Goal: Book appointment/travel/reservation

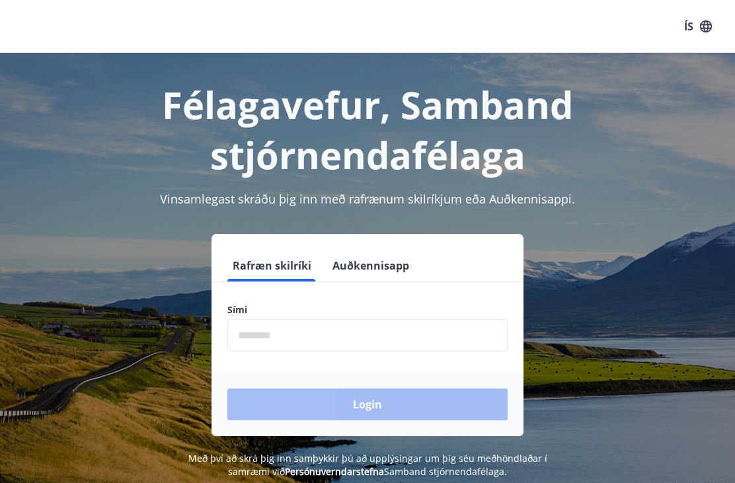
click at [383, 337] on input "phone" at bounding box center [367, 335] width 280 height 32
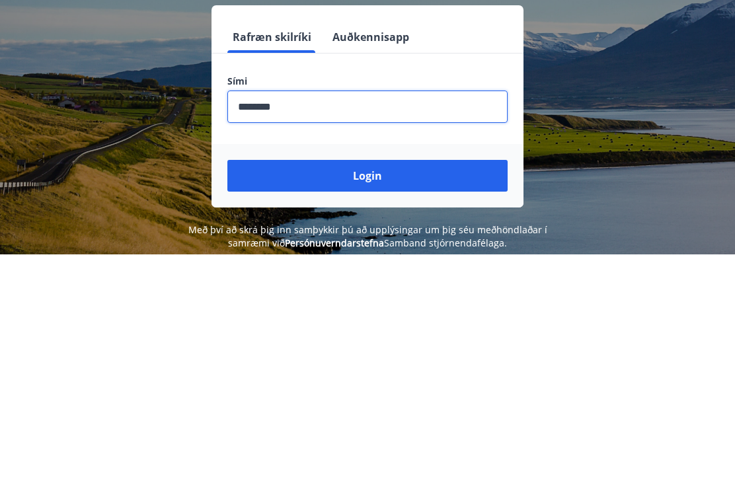
type input "********"
click at [368, 389] on button "Login" at bounding box center [367, 405] width 280 height 32
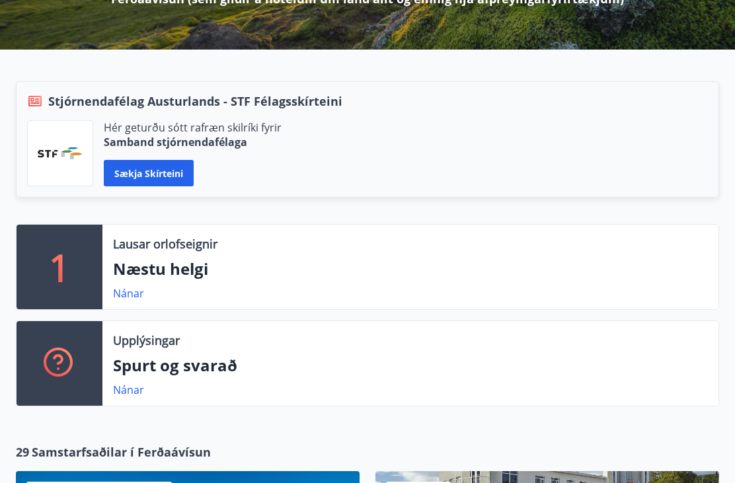
scroll to position [271, 0]
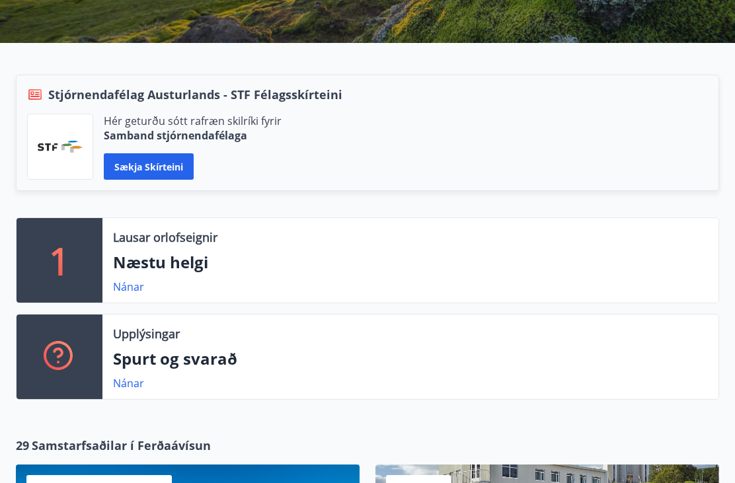
click at [143, 284] on link "Nánar" at bounding box center [128, 287] width 31 height 15
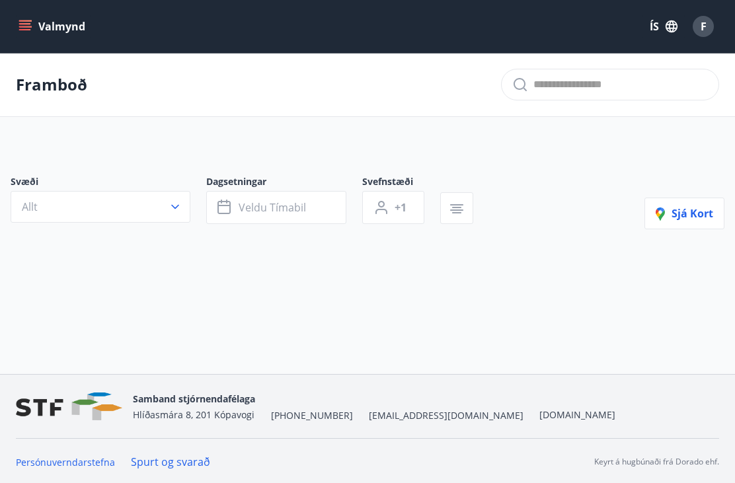
type input "*"
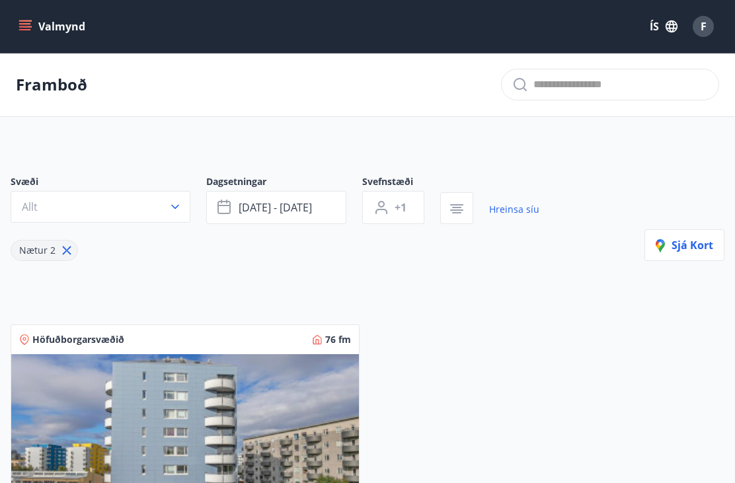
click at [183, 201] on button "Allt" at bounding box center [101, 207] width 180 height 32
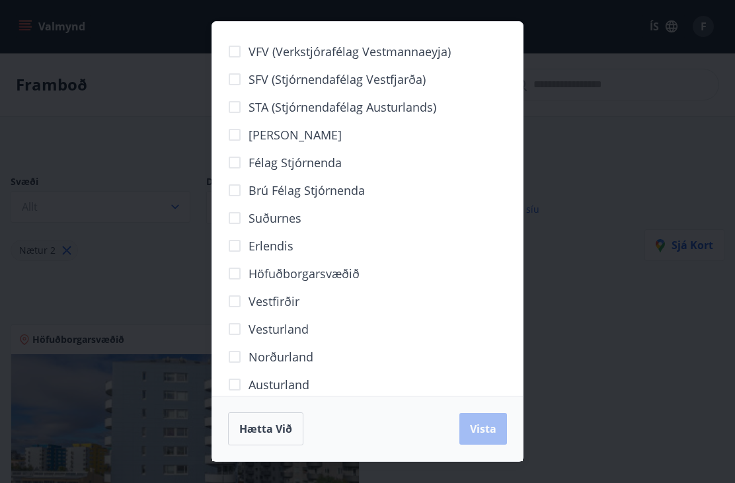
click at [307, 355] on span "Norðurland" at bounding box center [281, 356] width 65 height 17
click at [580, 166] on div "VFV (Verkstjórafélag Vestmannaeyja) SFV (Stjórnendafélag Vestfjarða) STA (Stjór…" at bounding box center [367, 241] width 735 height 483
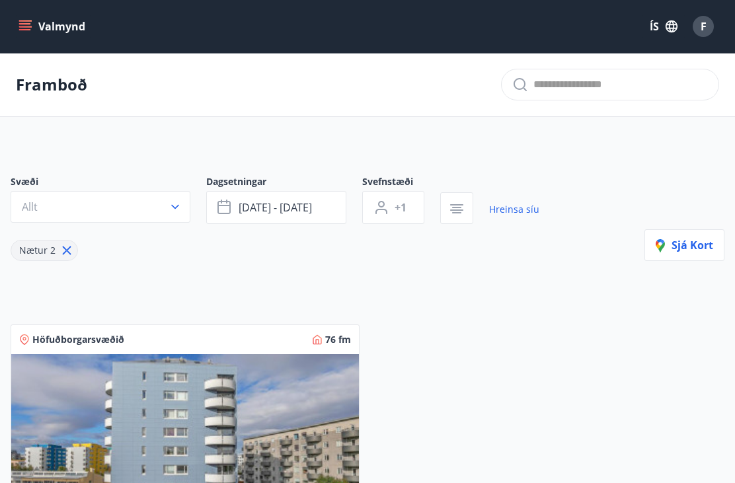
click at [179, 201] on icon "button" at bounding box center [175, 206] width 13 height 13
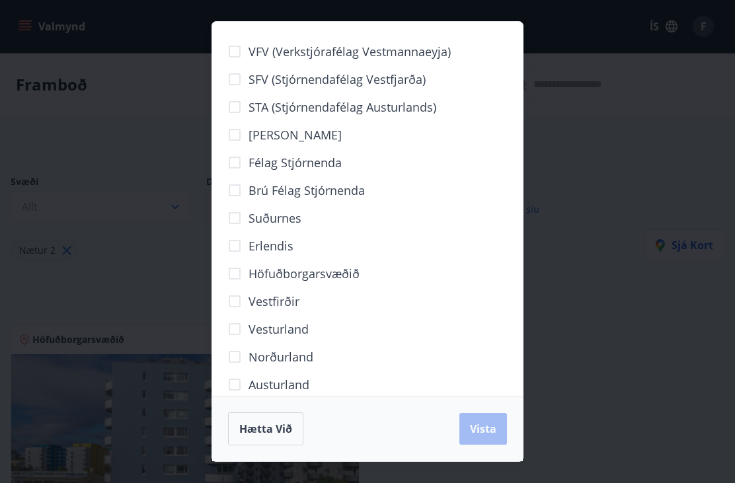
click at [312, 352] on span "Norðurland" at bounding box center [281, 356] width 65 height 17
click at [493, 426] on span "Vista" at bounding box center [483, 429] width 26 height 15
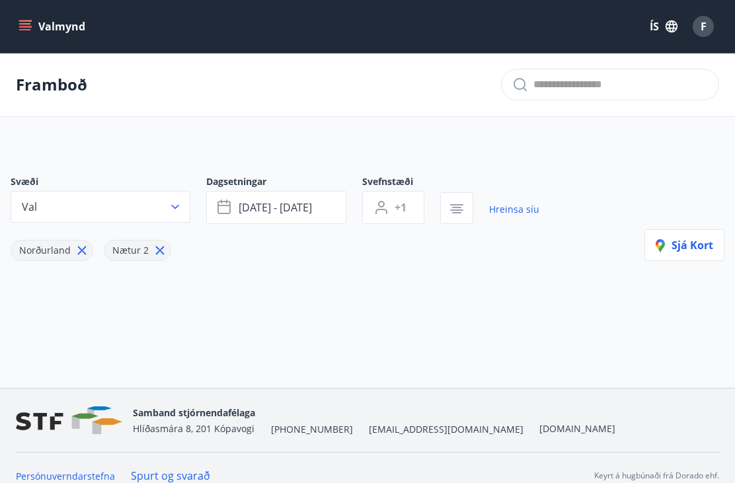
click at [79, 253] on icon at bounding box center [82, 251] width 9 height 9
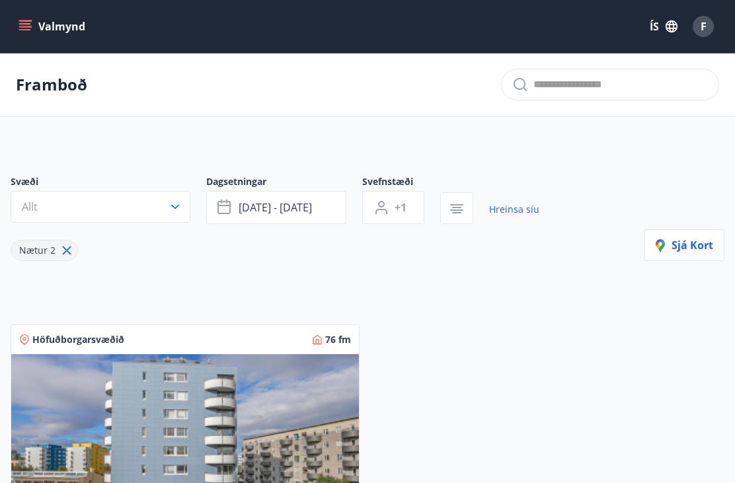
click at [79, 246] on div "Nætur 2" at bounding box center [275, 242] width 529 height 37
click at [302, 201] on span "ágú 29 - sep 01" at bounding box center [275, 207] width 73 height 15
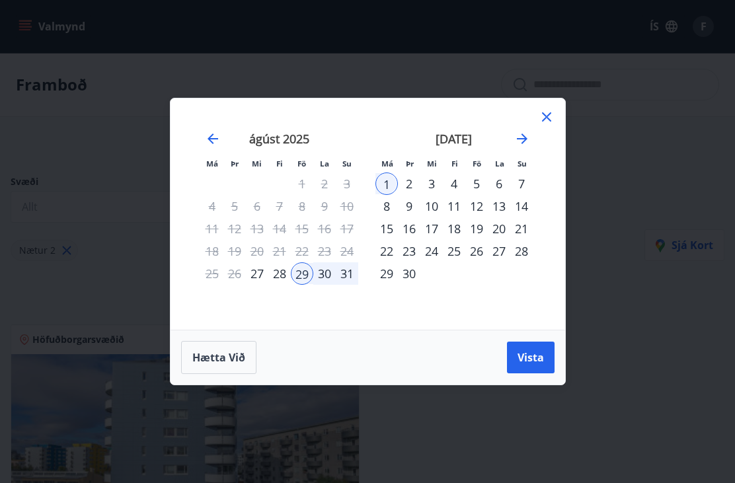
click at [553, 114] on icon at bounding box center [547, 117] width 16 height 16
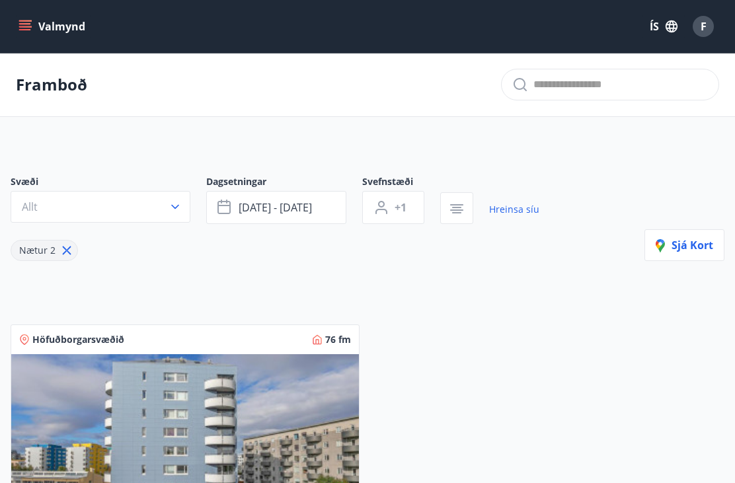
click at [396, 208] on span "+1" at bounding box center [401, 207] width 12 height 15
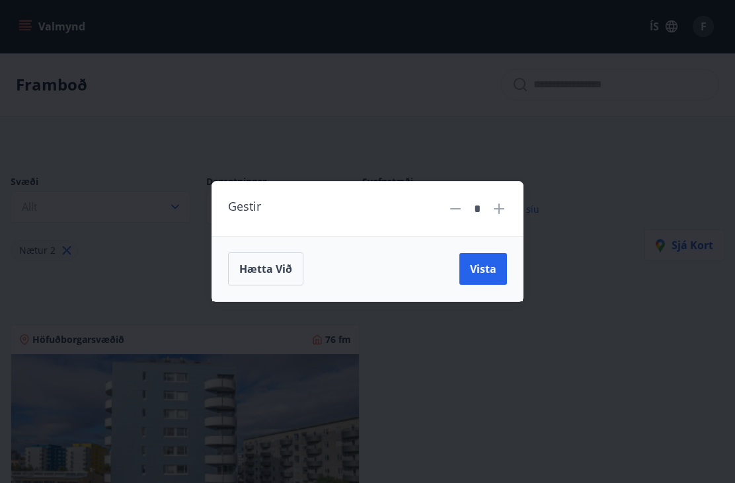
click at [586, 171] on div "Gestir * Hætta við Vista" at bounding box center [367, 241] width 735 height 483
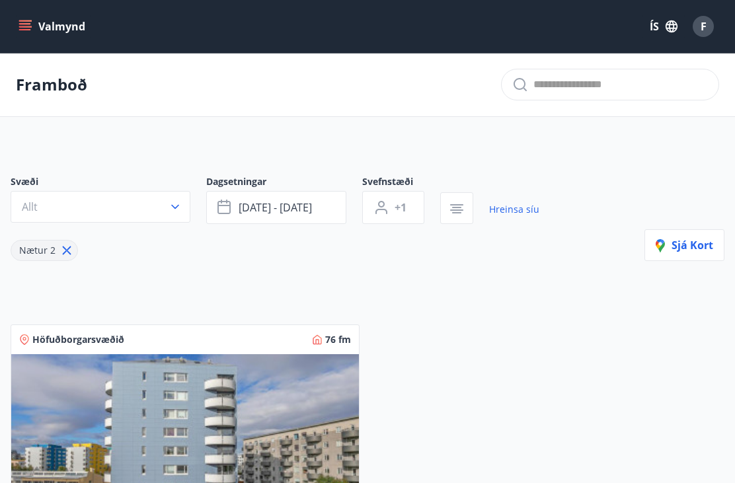
click at [304, 208] on span "ágú 29 - sep 01" at bounding box center [275, 207] width 73 height 15
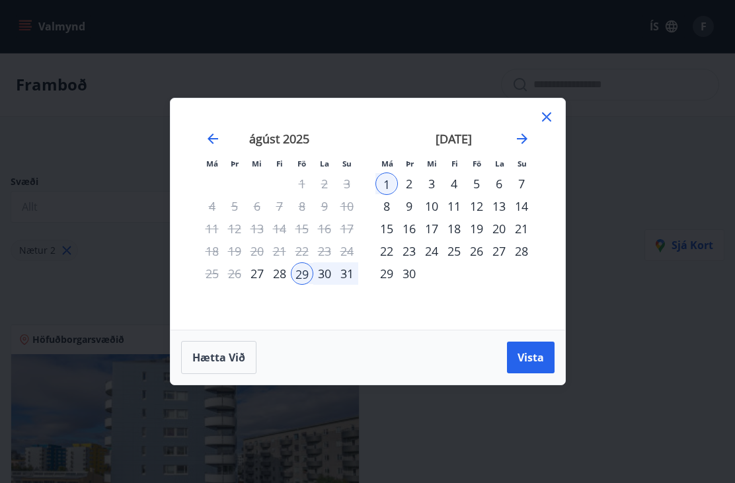
click at [524, 139] on icon "Move forward to switch to the next month." at bounding box center [522, 139] width 11 height 11
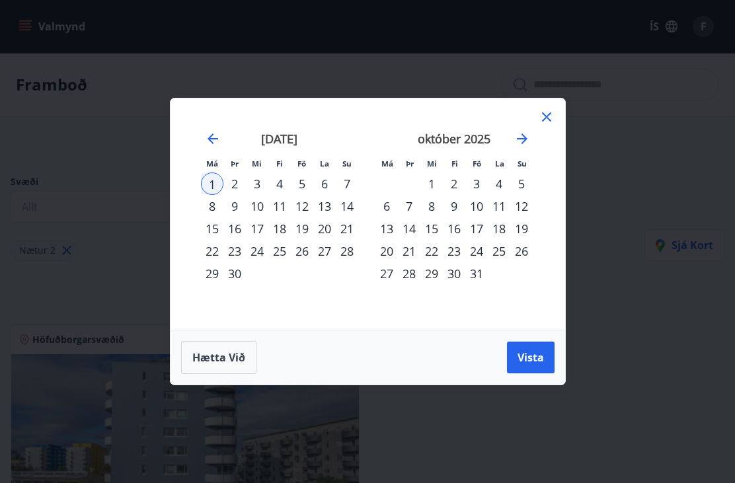
click at [523, 136] on icon "Move forward to switch to the next month." at bounding box center [522, 139] width 11 height 11
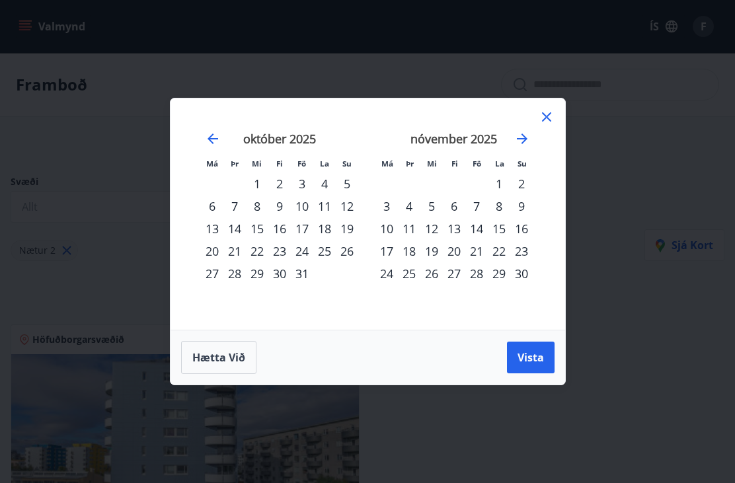
click at [522, 143] on icon "Move forward to switch to the next month." at bounding box center [522, 139] width 11 height 11
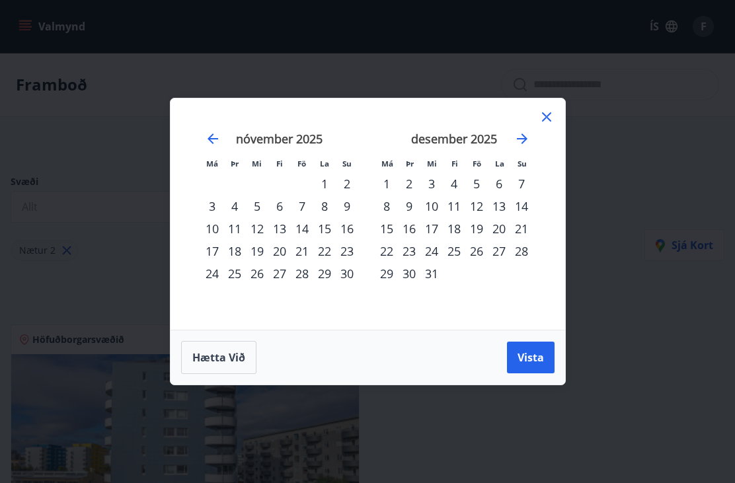
click at [479, 204] on div "12" at bounding box center [476, 206] width 22 height 22
click at [391, 229] on div "15" at bounding box center [387, 229] width 22 height 22
click at [541, 355] on span "Vista" at bounding box center [531, 357] width 26 height 15
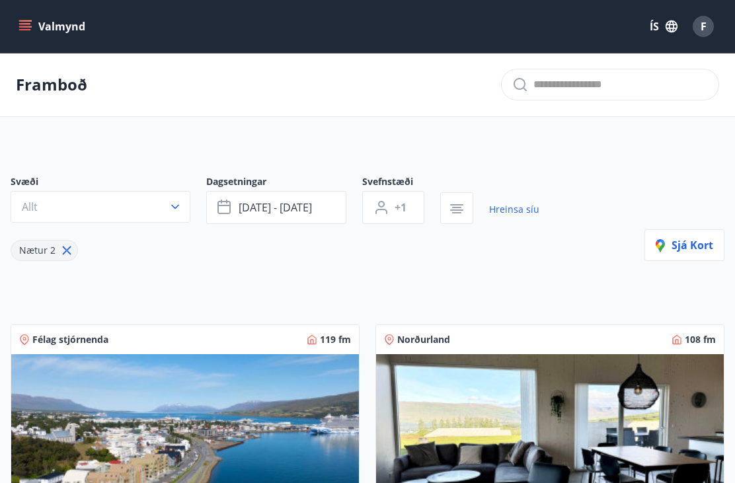
click at [404, 205] on span "+1" at bounding box center [401, 207] width 12 height 15
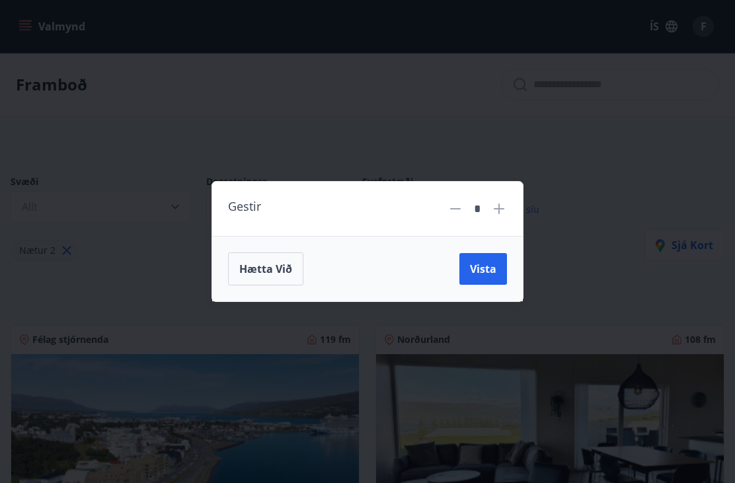
click at [505, 202] on icon at bounding box center [499, 209] width 16 height 16
type input "*"
click at [495, 268] on span "Vista" at bounding box center [483, 269] width 26 height 15
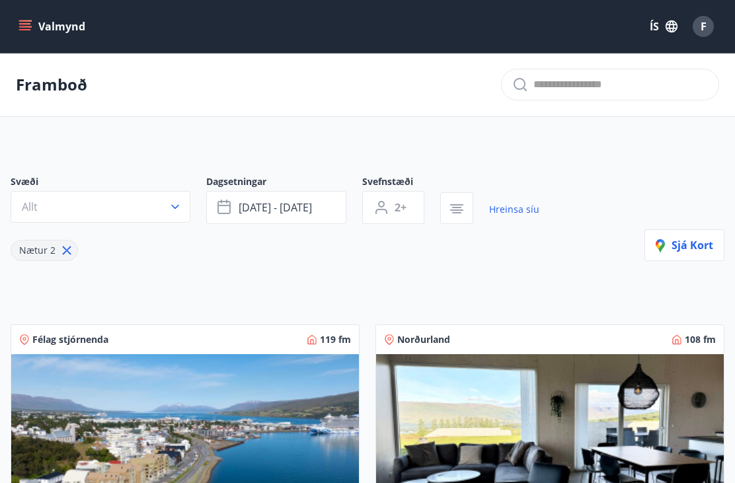
click at [71, 244] on icon at bounding box center [67, 250] width 15 height 15
type input "*"
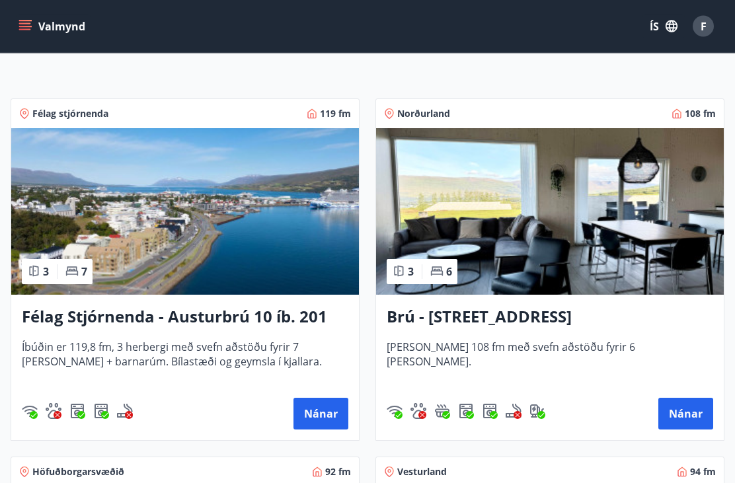
scroll to position [213, 0]
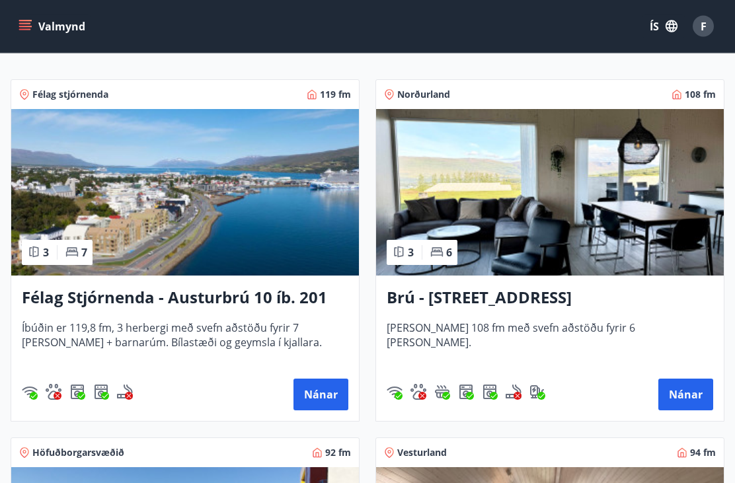
click at [326, 390] on button "Nánar" at bounding box center [321, 395] width 55 height 32
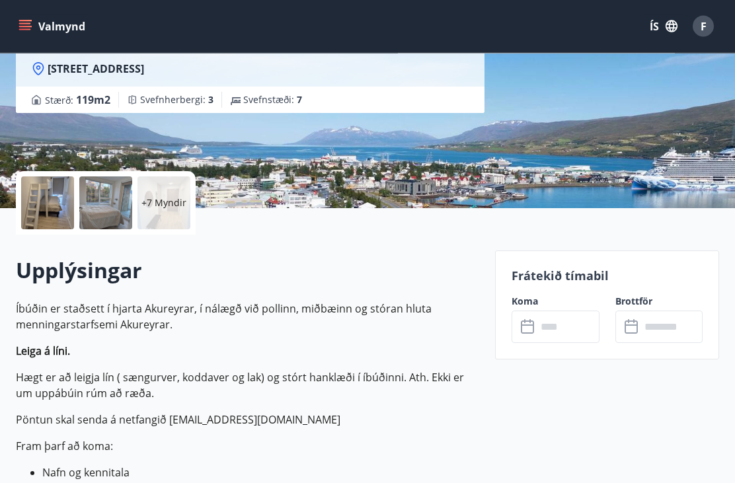
scroll to position [192, 0]
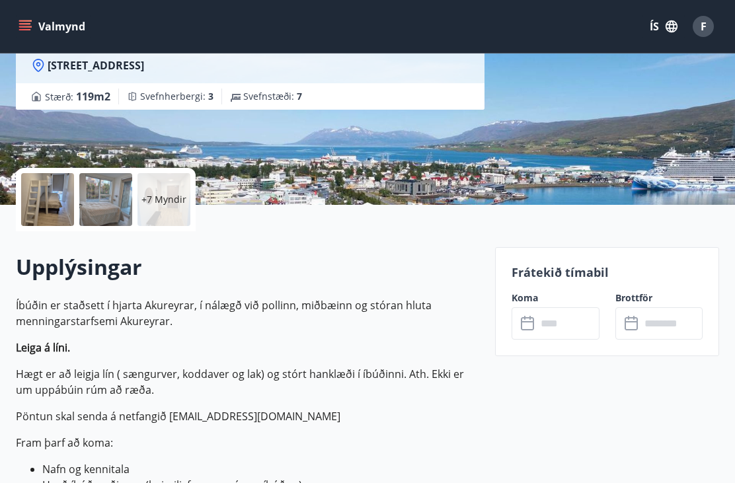
click at [571, 319] on input "text" at bounding box center [568, 323] width 62 height 32
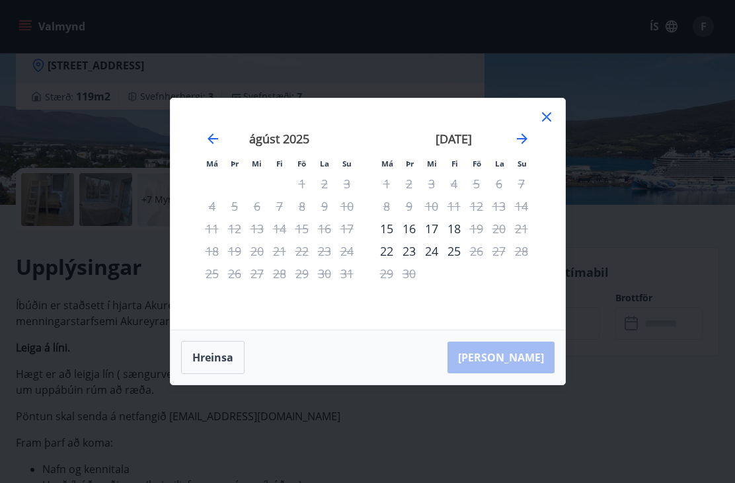
click at [528, 147] on icon "Move forward to switch to the next month." at bounding box center [522, 139] width 16 height 16
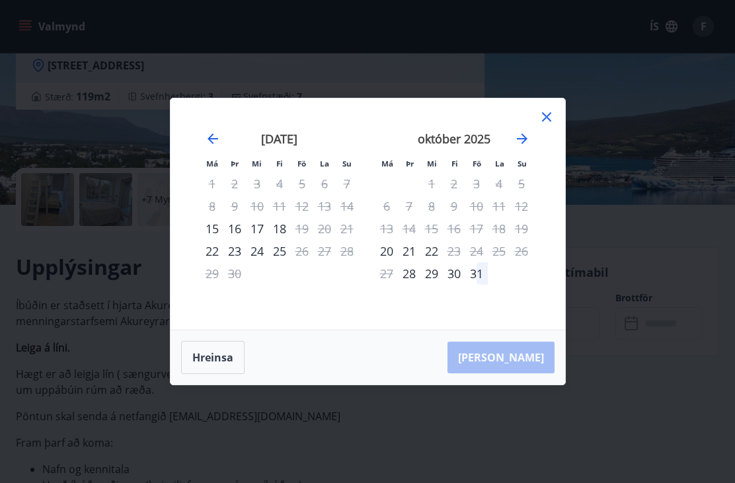
click at [522, 144] on icon "Move forward to switch to the next month." at bounding box center [522, 139] width 11 height 11
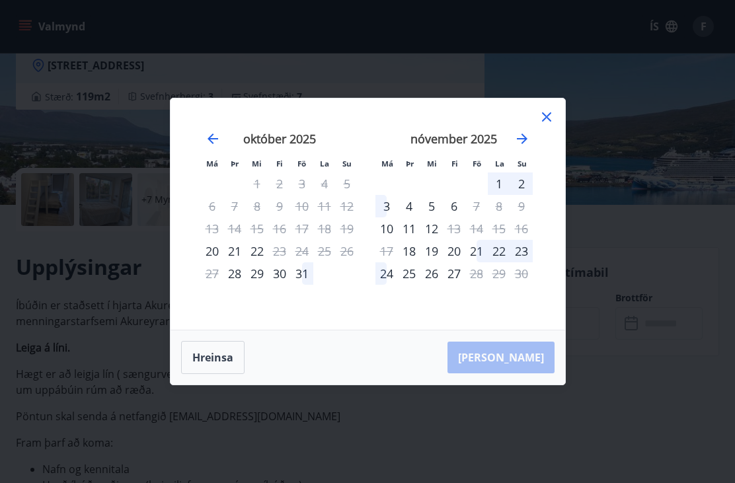
click at [526, 147] on icon "Move forward to switch to the next month." at bounding box center [522, 139] width 16 height 16
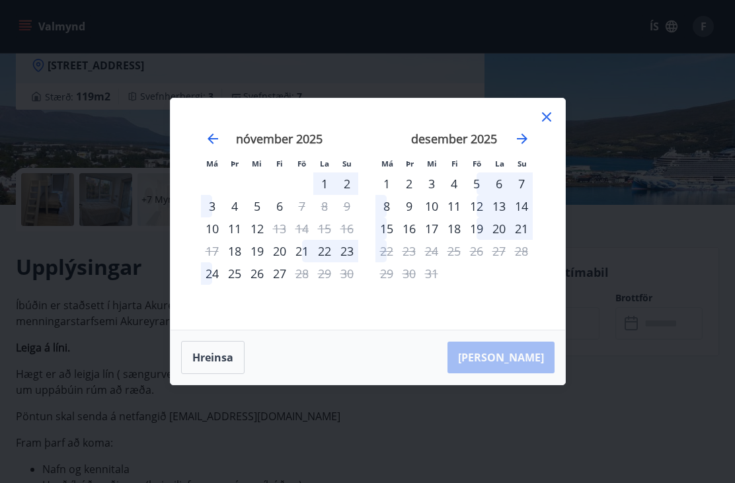
click at [536, 375] on div "Hreinsa Taka Frá" at bounding box center [368, 358] width 395 height 54
click at [493, 218] on div "13" at bounding box center [499, 206] width 22 height 22
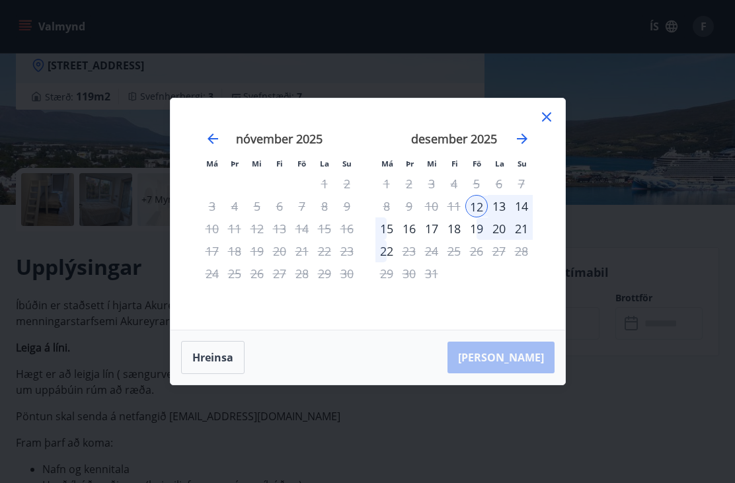
click at [395, 240] on div "15" at bounding box center [387, 229] width 22 height 22
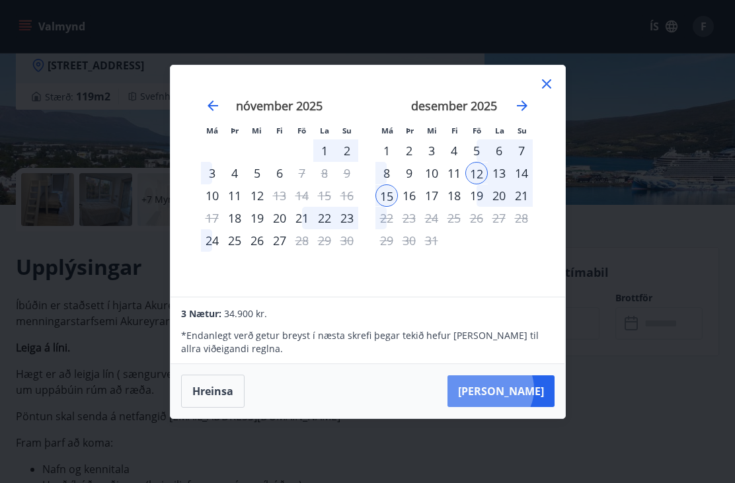
click at [530, 407] on button "Taka Frá" at bounding box center [501, 392] width 107 height 32
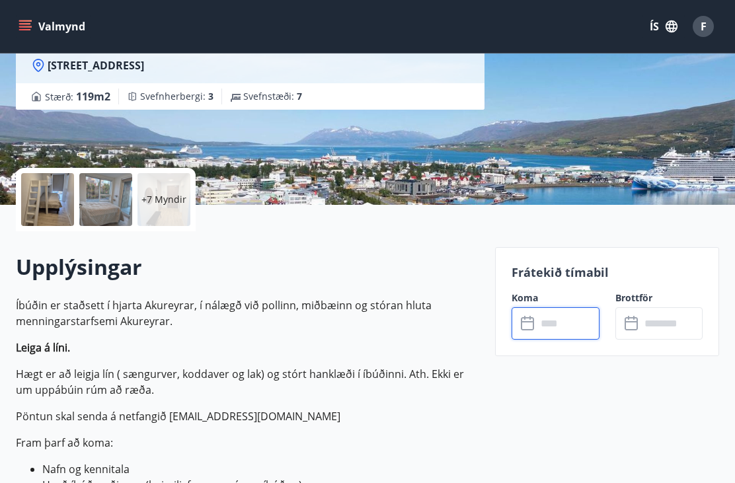
type input "******"
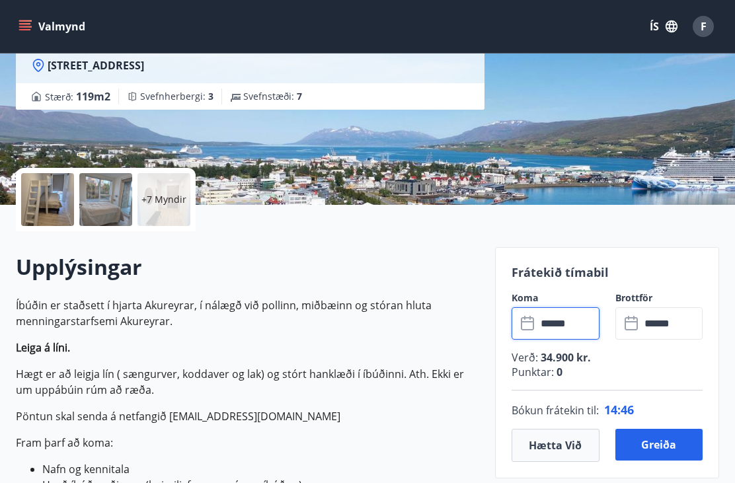
click at [684, 321] on input "******" at bounding box center [672, 323] width 62 height 32
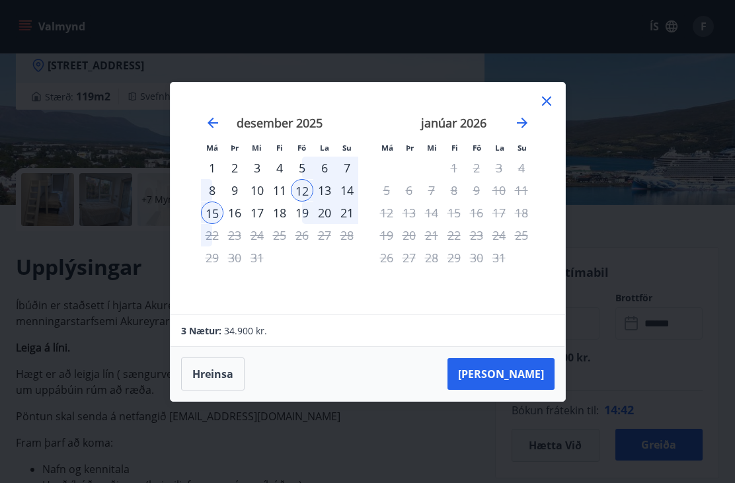
click at [354, 202] on div "14" at bounding box center [347, 190] width 22 height 22
click at [220, 224] on div "15" at bounding box center [212, 213] width 22 height 22
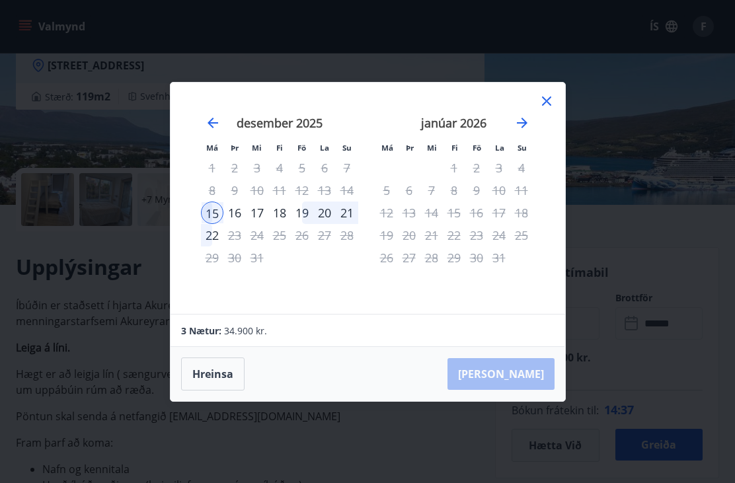
click at [304, 202] on div "12" at bounding box center [302, 190] width 22 height 22
click at [536, 399] on div "Hreinsa Taka Frá" at bounding box center [368, 374] width 395 height 54
click at [524, 395] on div "Hreinsa Taka Frá" at bounding box center [368, 374] width 395 height 54
click at [225, 387] on button "Hreinsa" at bounding box center [212, 374] width 63 height 33
click at [309, 202] on div "12" at bounding box center [302, 190] width 22 height 22
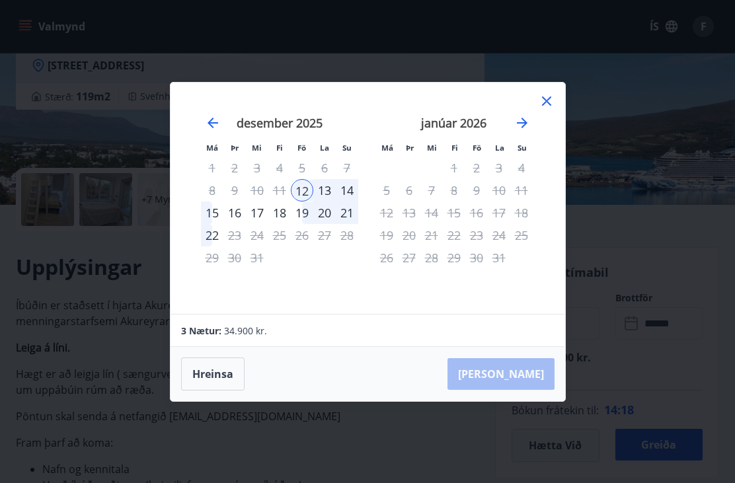
click at [216, 224] on div "15" at bounding box center [212, 213] width 22 height 22
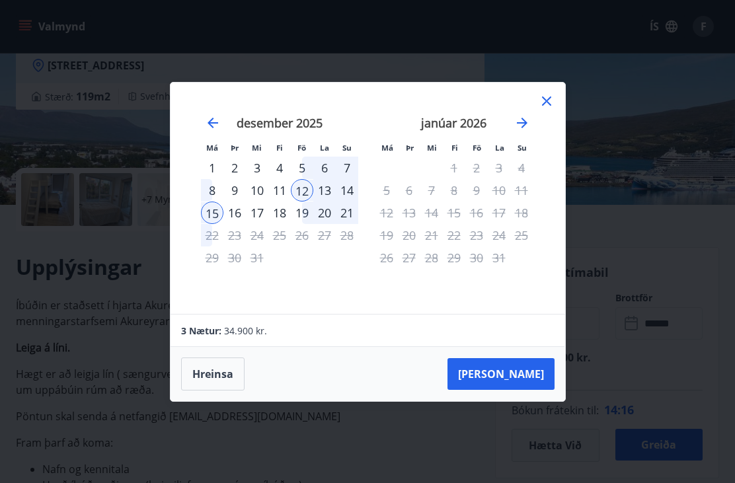
click at [528, 389] on button "Taka Frá" at bounding box center [501, 374] width 107 height 32
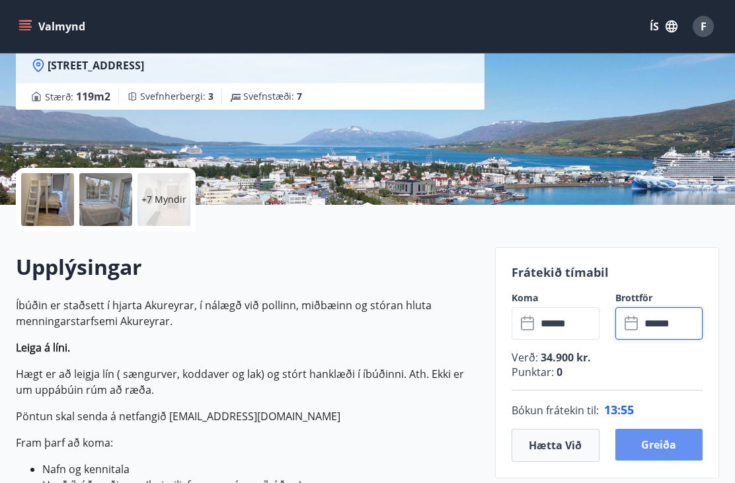
click at [668, 444] on button "Greiða" at bounding box center [659, 445] width 87 height 32
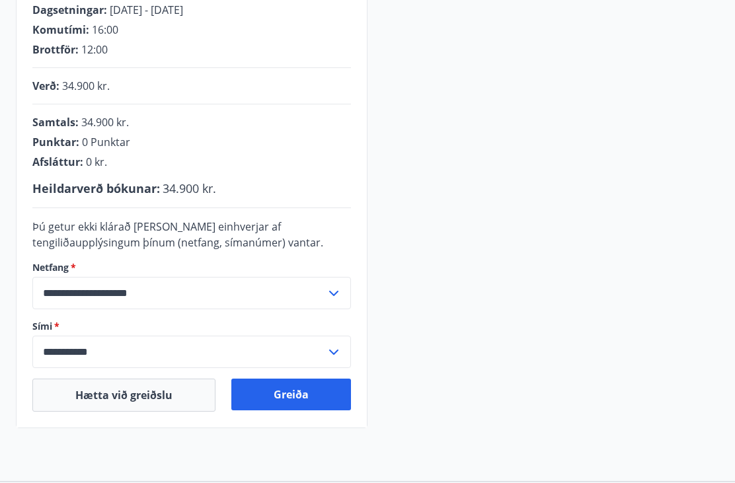
scroll to position [265, 0]
click at [138, 347] on input "**********" at bounding box center [179, 352] width 294 height 32
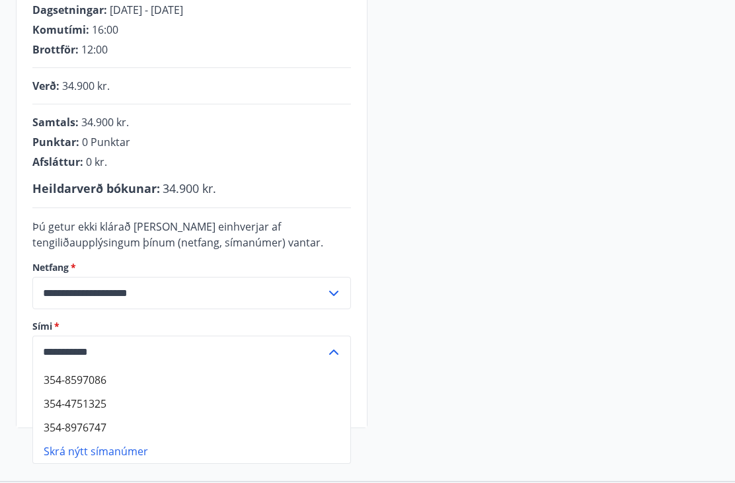
scroll to position [264, 0]
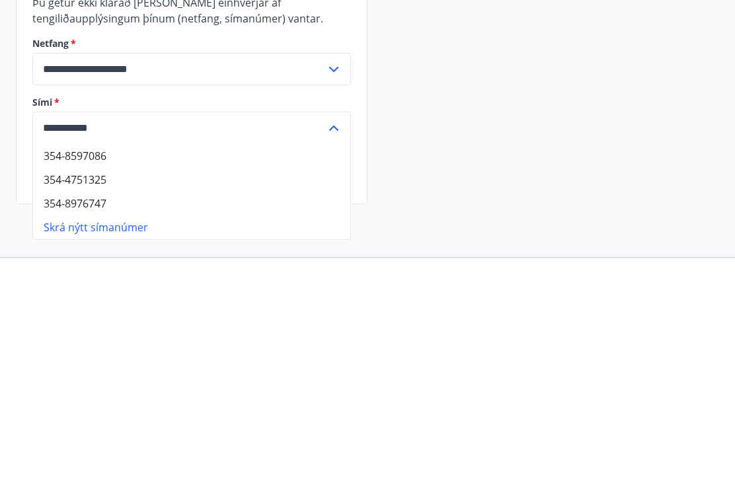
click at [108, 369] on li "354-8597086" at bounding box center [191, 381] width 317 height 24
type input "**********"
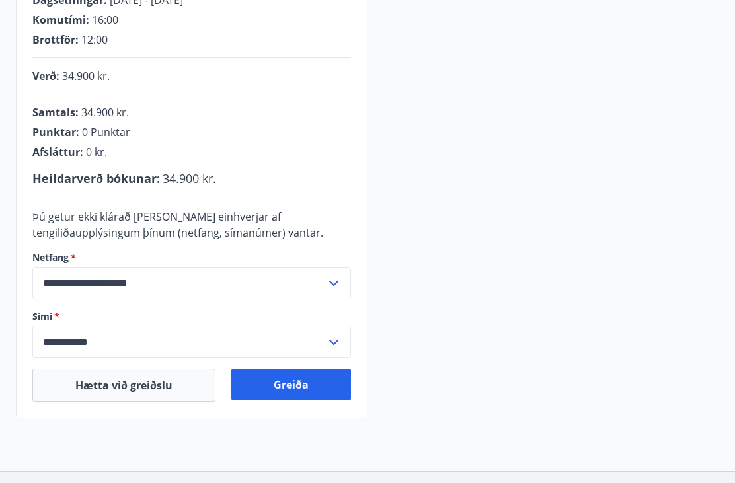
scroll to position [275, 0]
click at [304, 381] on button "Greiða" at bounding box center [291, 385] width 120 height 32
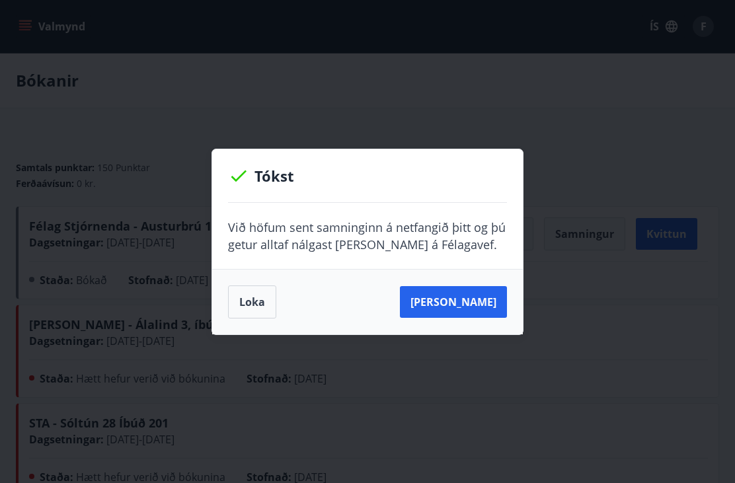
click at [259, 303] on button "Loka" at bounding box center [252, 302] width 48 height 33
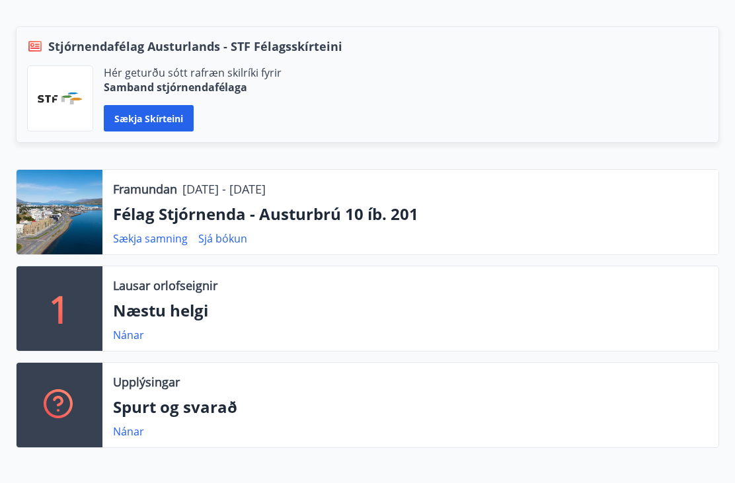
scroll to position [319, 0]
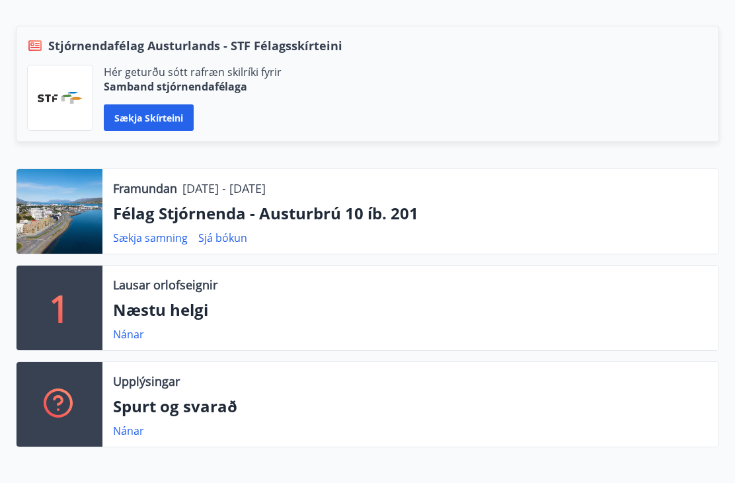
click at [57, 218] on div at bounding box center [60, 212] width 86 height 85
click at [63, 213] on div at bounding box center [60, 212] width 86 height 85
click at [407, 212] on p "Félag Stjórnenda - Austurbrú 10 íb. 201" at bounding box center [410, 214] width 595 height 22
click at [241, 235] on link "Sjá bókun" at bounding box center [222, 238] width 49 height 15
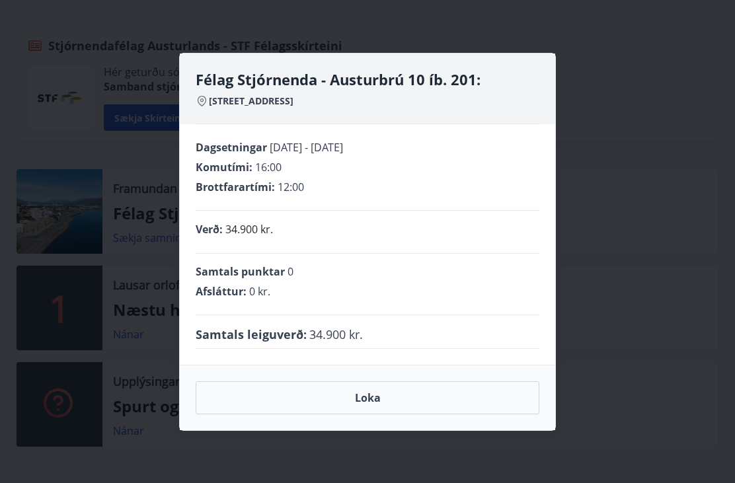
click at [371, 415] on button "Loka" at bounding box center [368, 397] width 344 height 33
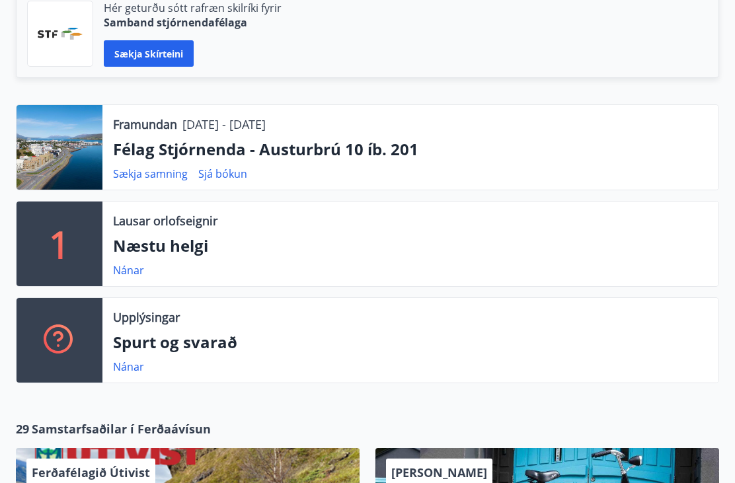
scroll to position [372, 0]
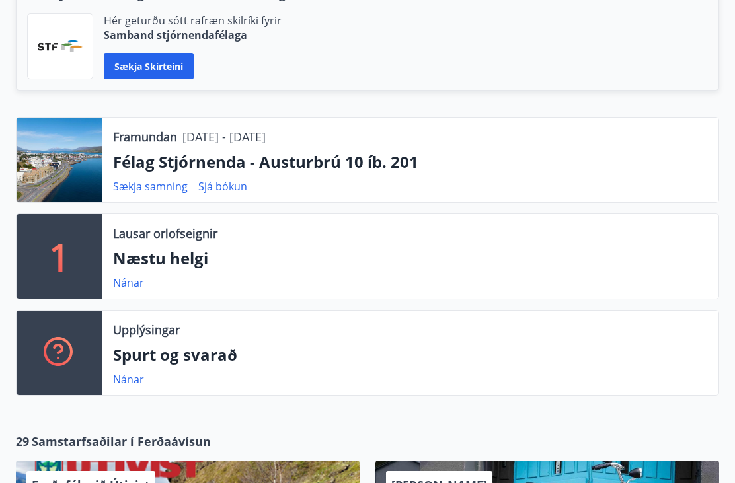
click at [68, 158] on div at bounding box center [60, 160] width 86 height 85
click at [67, 158] on div at bounding box center [60, 160] width 86 height 85
click at [65, 153] on div at bounding box center [60, 160] width 86 height 85
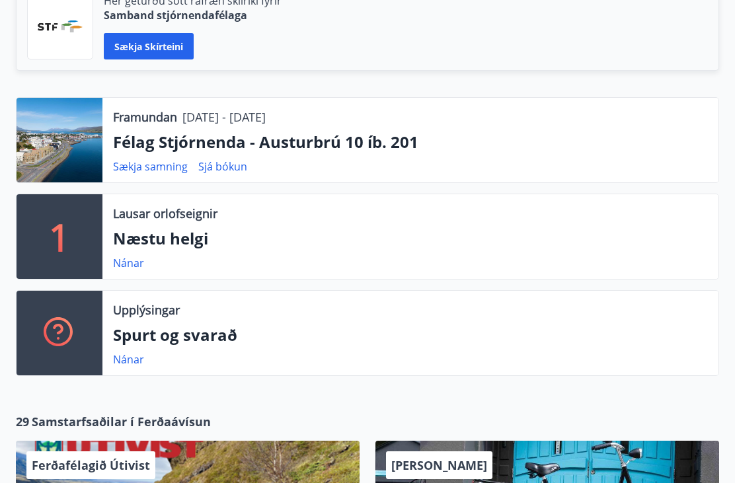
scroll to position [387, 0]
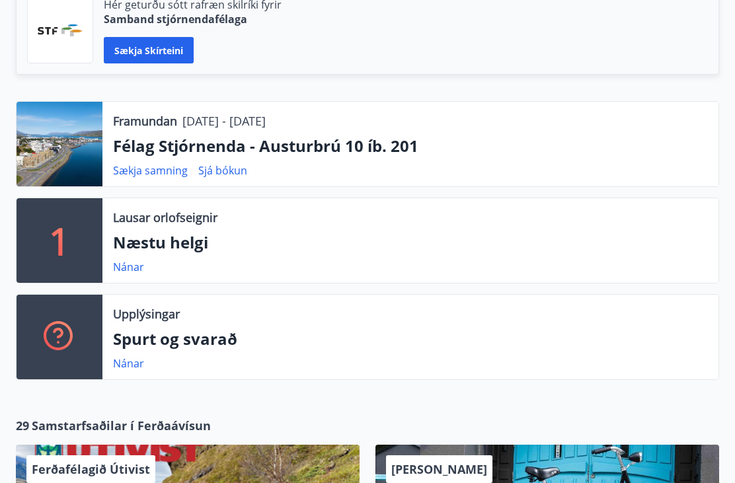
click at [364, 146] on p "Félag Stjórnenda - Austurbrú 10 íb. 201" at bounding box center [410, 146] width 595 height 22
click at [63, 242] on p "1" at bounding box center [59, 241] width 21 height 50
click at [187, 239] on p "Næstu helgi" at bounding box center [410, 242] width 595 height 22
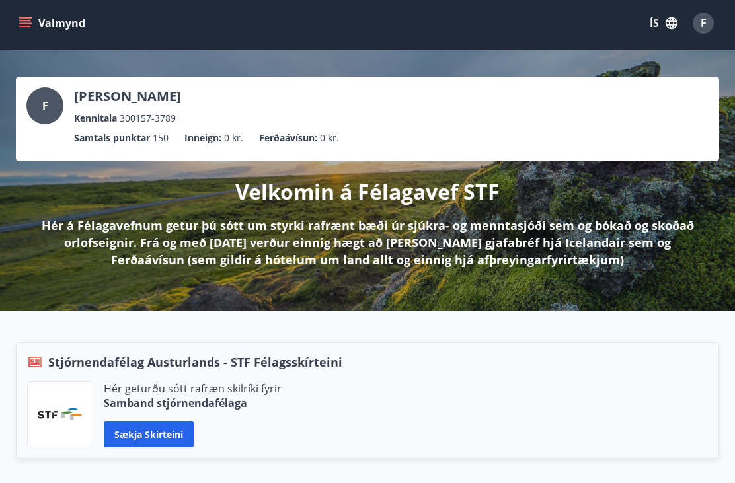
scroll to position [0, 0]
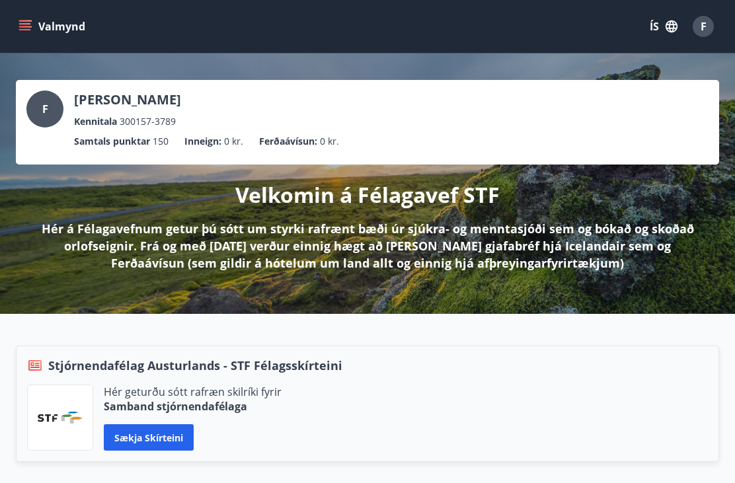
click at [57, 26] on button "Valmynd" at bounding box center [53, 27] width 75 height 24
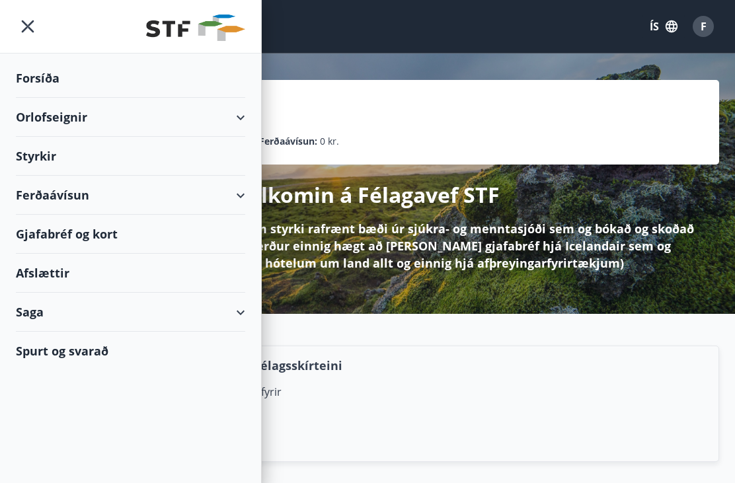
click at [71, 124] on div "Orlofseignir" at bounding box center [130, 117] width 229 height 39
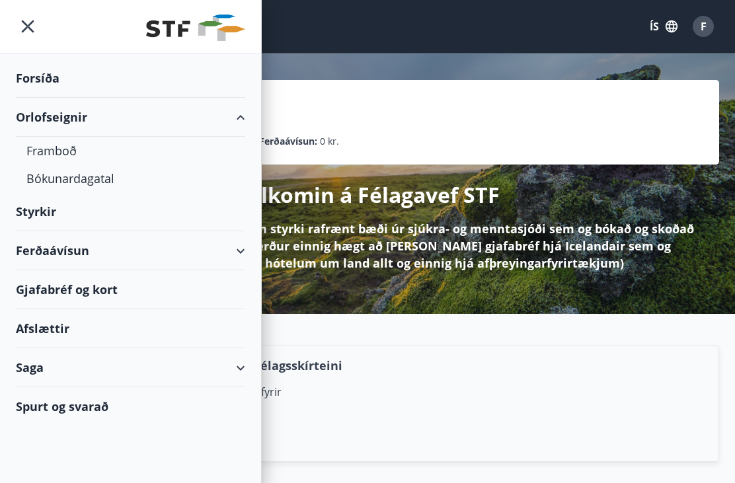
click at [54, 114] on div "Orlofseignir" at bounding box center [130, 117] width 229 height 39
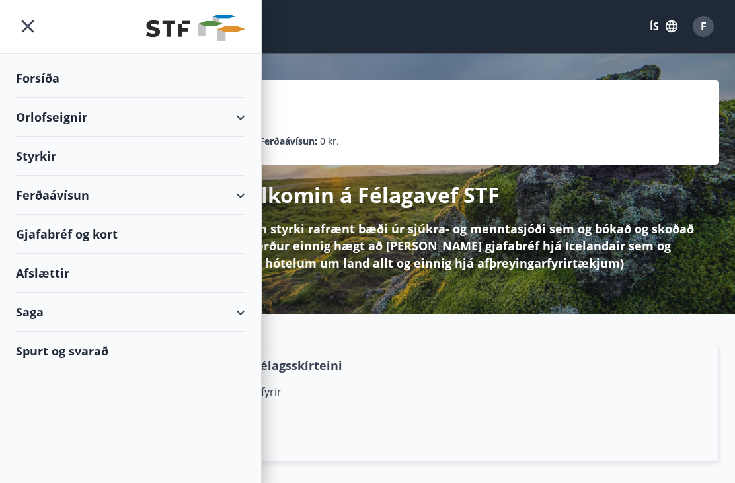
click at [243, 118] on div "Orlofseignir" at bounding box center [130, 117] width 229 height 39
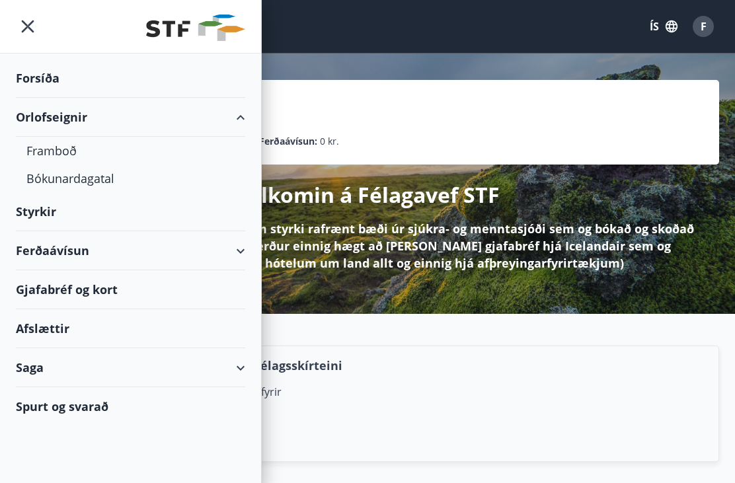
click at [57, 148] on div "Framboð" at bounding box center [130, 151] width 208 height 28
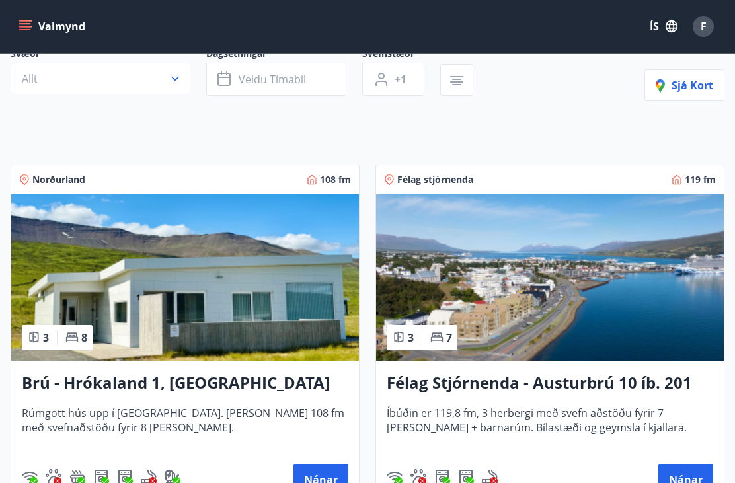
click at [549, 270] on img at bounding box center [550, 277] width 348 height 167
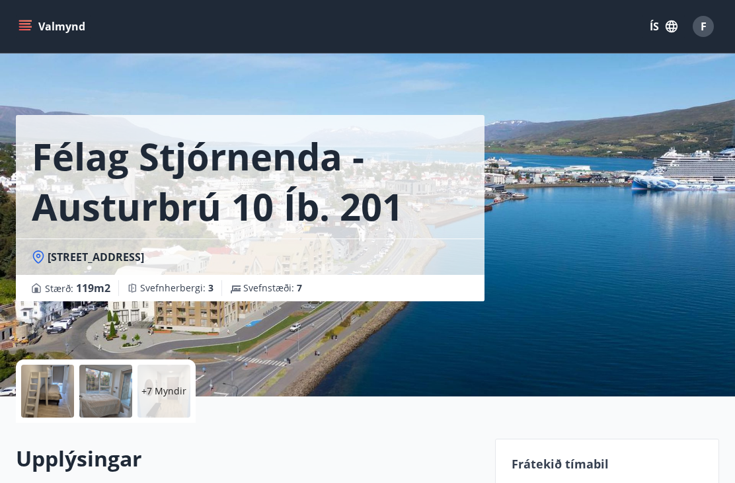
click at [42, 385] on div at bounding box center [47, 391] width 53 height 53
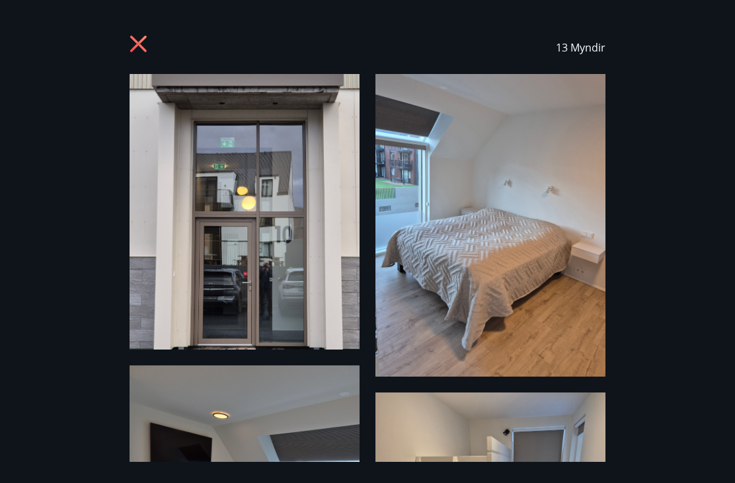
click at [589, 45] on span "13 Myndir" at bounding box center [581, 47] width 50 height 15
click at [296, 252] on img at bounding box center [245, 212] width 230 height 276
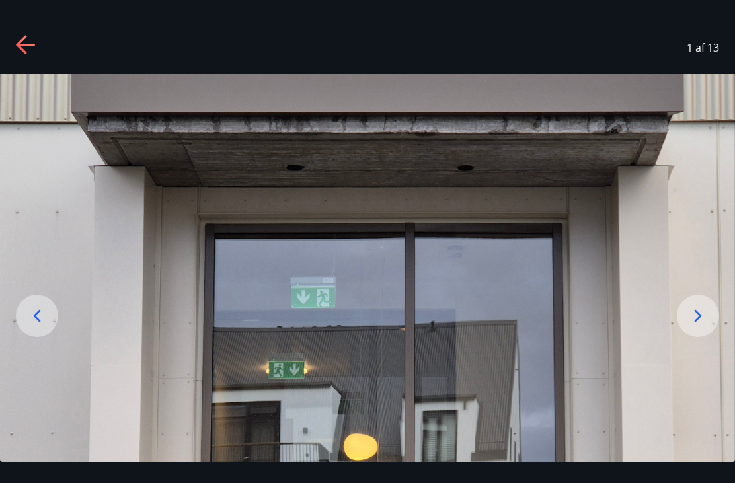
click at [693, 327] on icon at bounding box center [698, 315] width 21 height 21
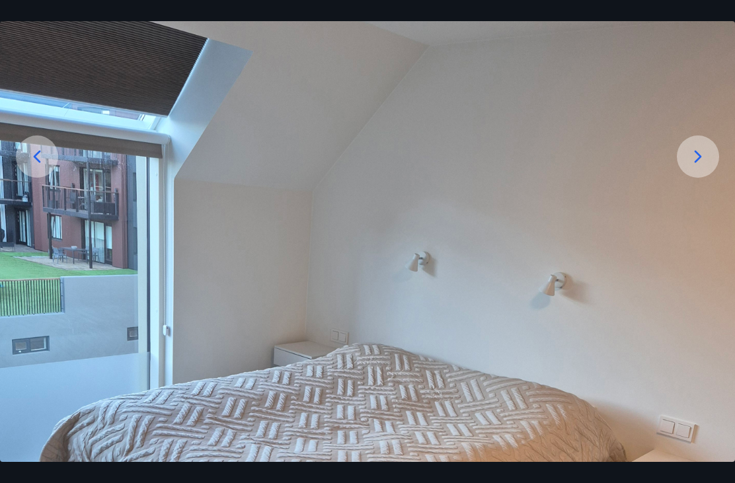
scroll to position [221, 0]
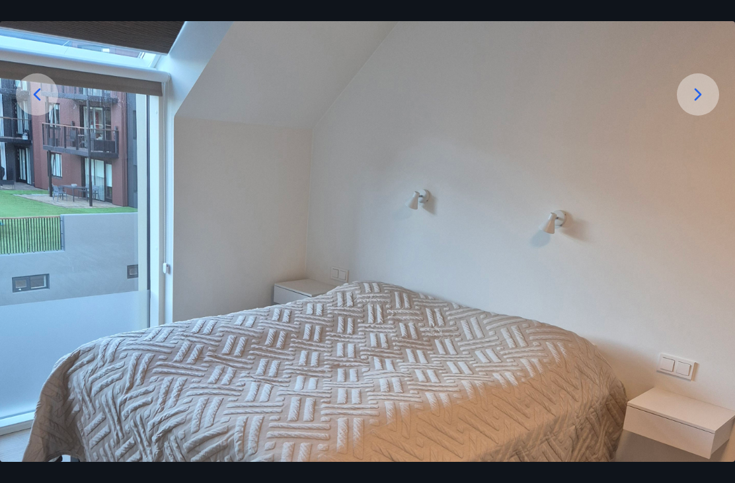
click at [702, 105] on icon at bounding box center [698, 94] width 21 height 21
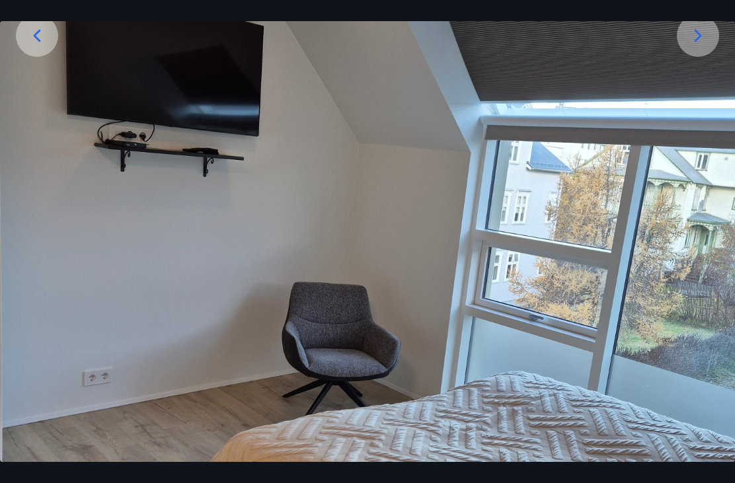
scroll to position [278, 0]
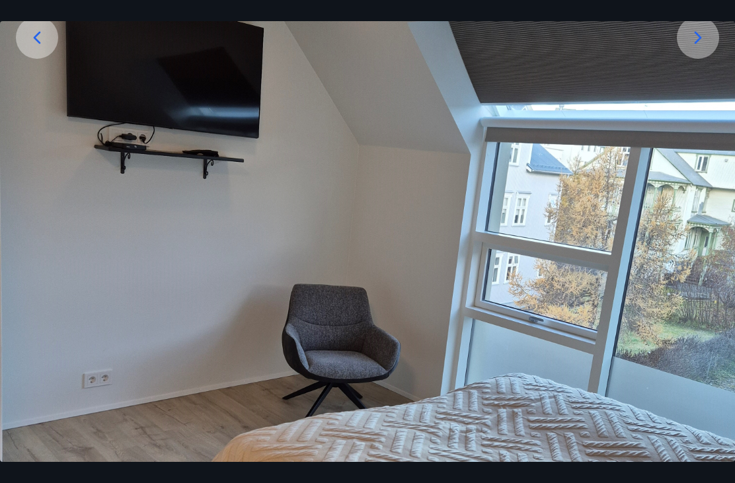
click at [692, 48] on icon at bounding box center [698, 37] width 21 height 21
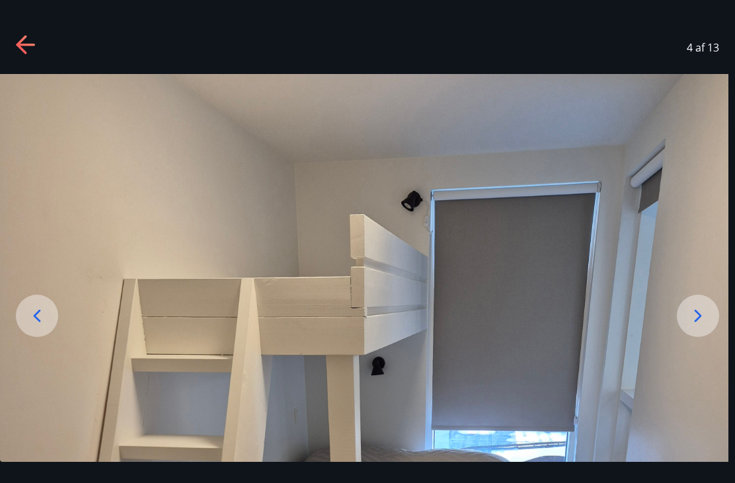
scroll to position [0, 0]
click at [690, 327] on icon at bounding box center [698, 315] width 21 height 21
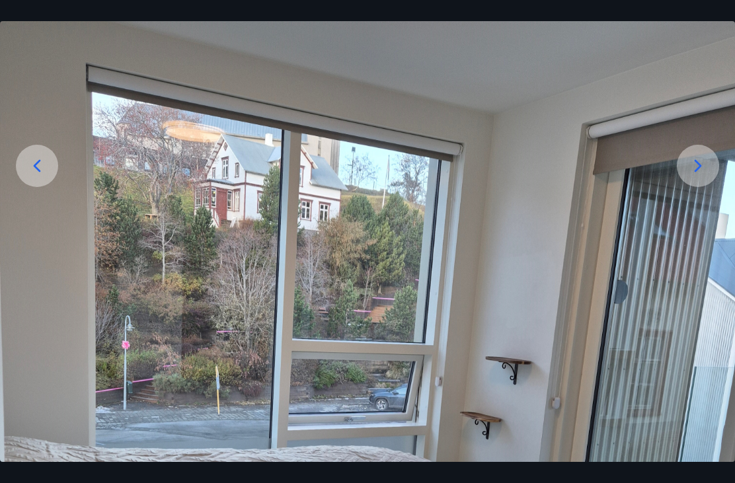
scroll to position [149, 0]
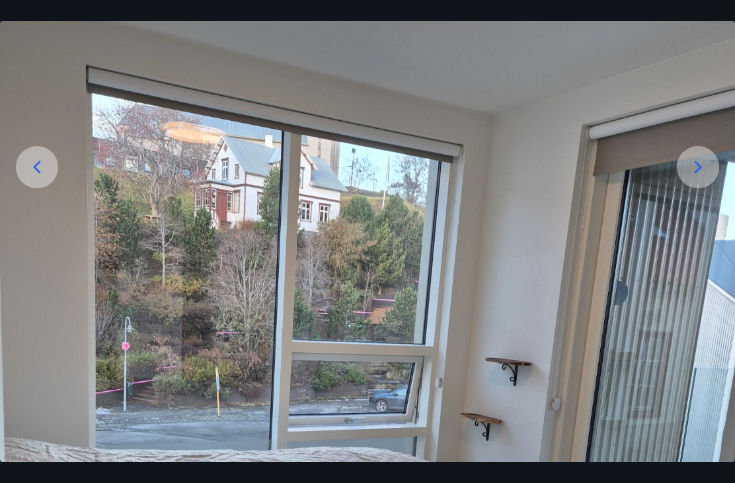
click at [696, 178] on icon at bounding box center [698, 167] width 21 height 21
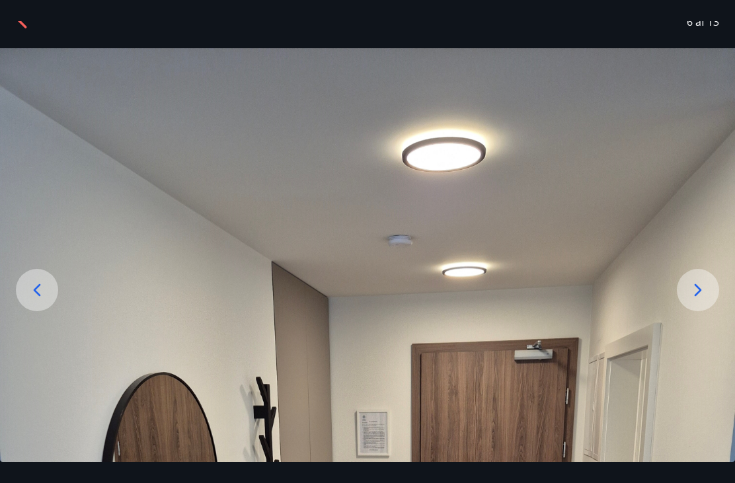
scroll to position [28, 0]
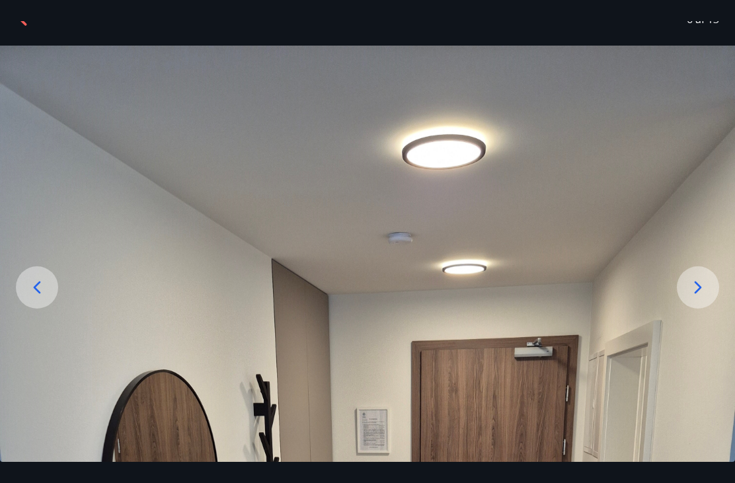
click at [697, 298] on icon at bounding box center [698, 287] width 21 height 21
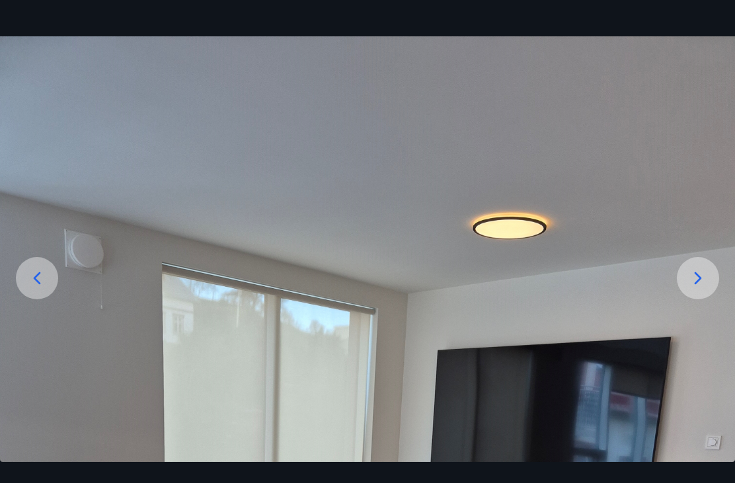
scroll to position [53, 0]
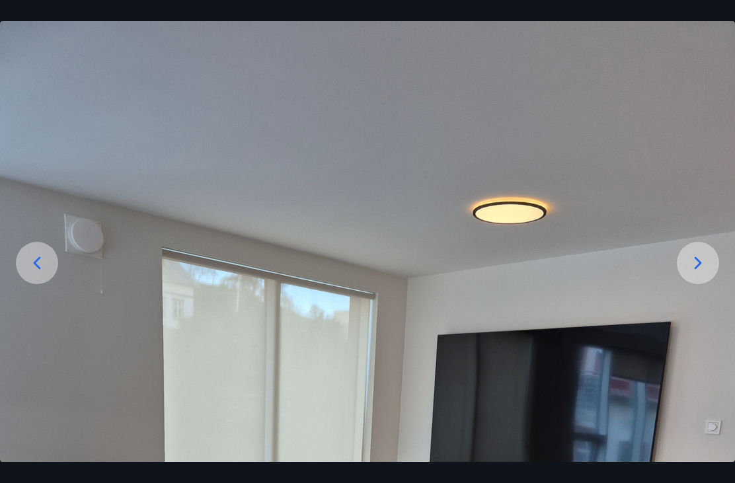
click at [702, 274] on icon at bounding box center [698, 263] width 21 height 21
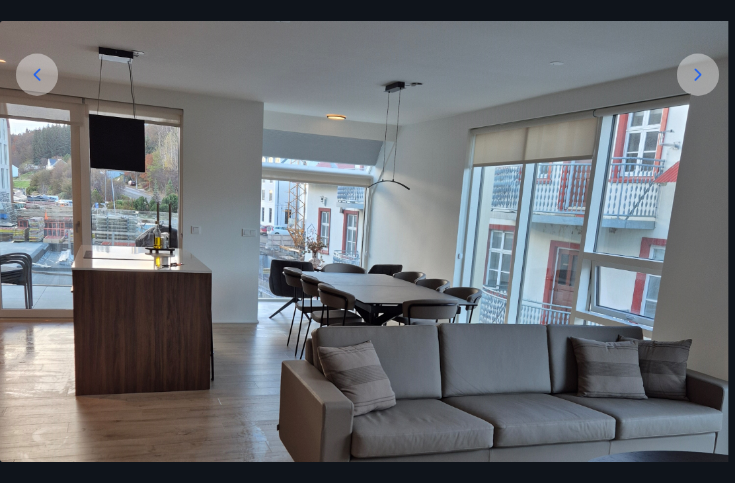
scroll to position [229, 0]
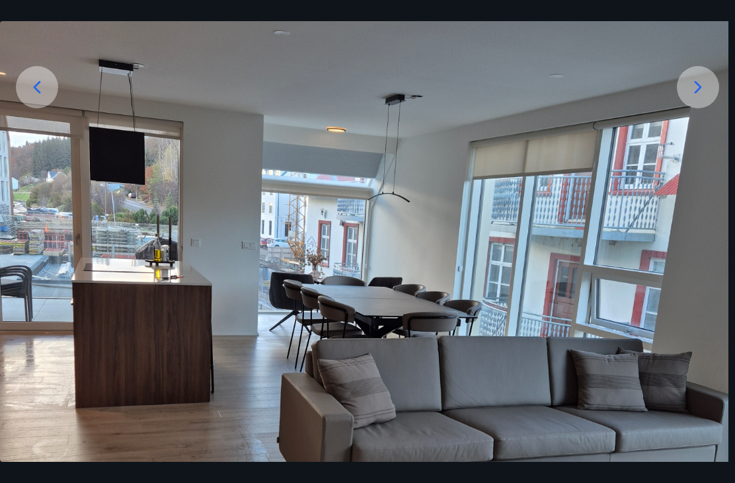
click at [694, 98] on icon at bounding box center [698, 87] width 21 height 21
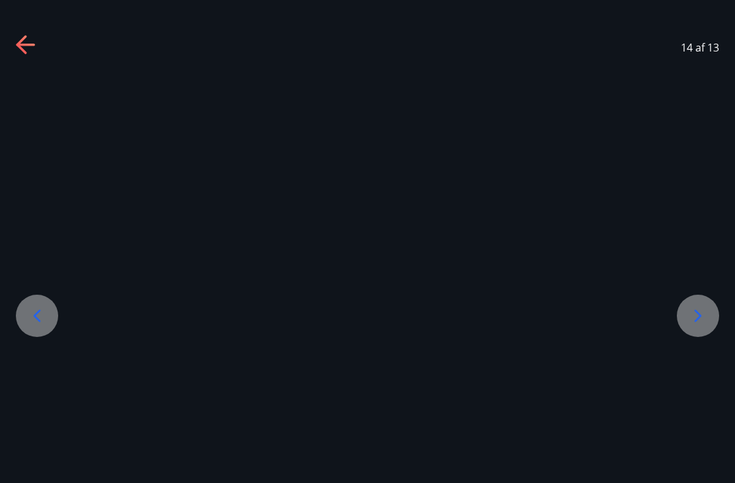
scroll to position [0, 0]
click at [57, 335] on div at bounding box center [37, 316] width 42 height 42
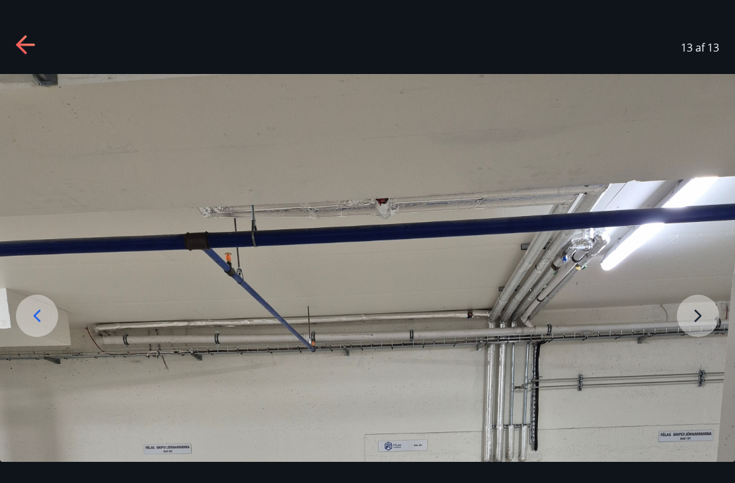
click at [48, 337] on div at bounding box center [37, 316] width 42 height 42
click at [37, 327] on icon at bounding box center [36, 315] width 21 height 21
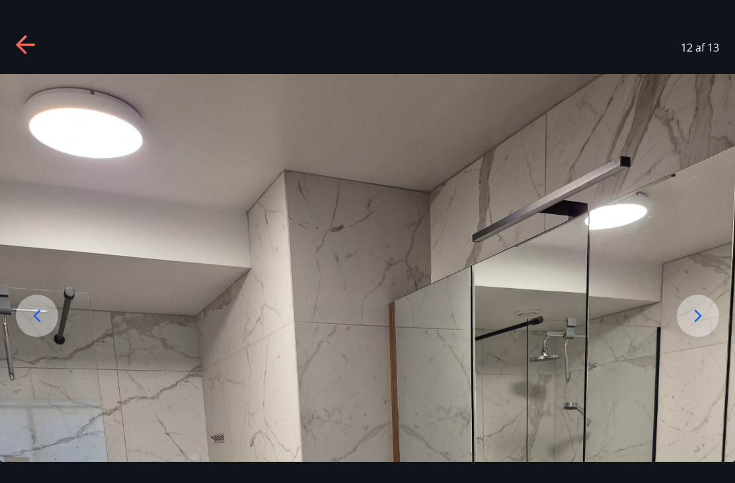
click at [36, 327] on icon at bounding box center [36, 315] width 21 height 21
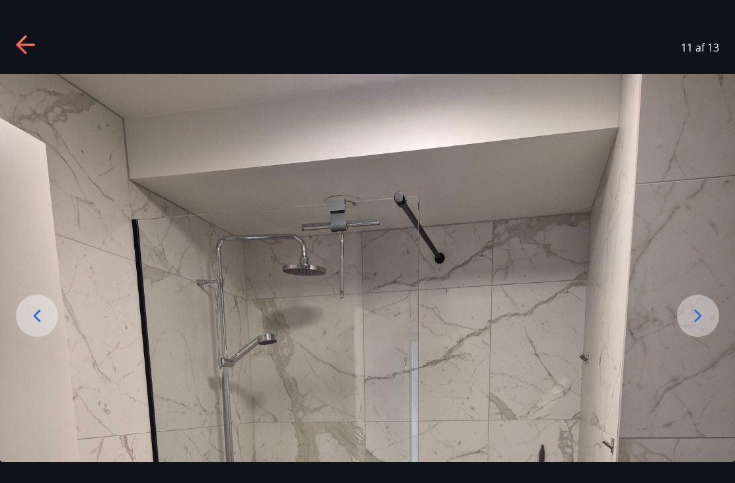
click at [41, 327] on icon at bounding box center [36, 315] width 21 height 21
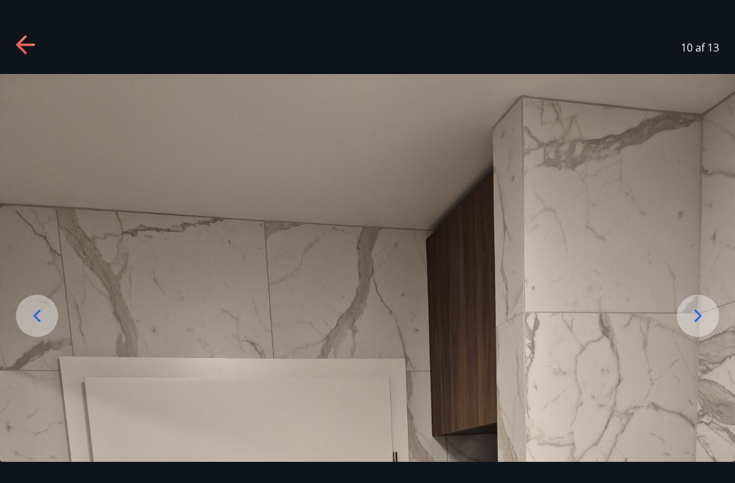
click at [42, 327] on icon at bounding box center [36, 315] width 21 height 21
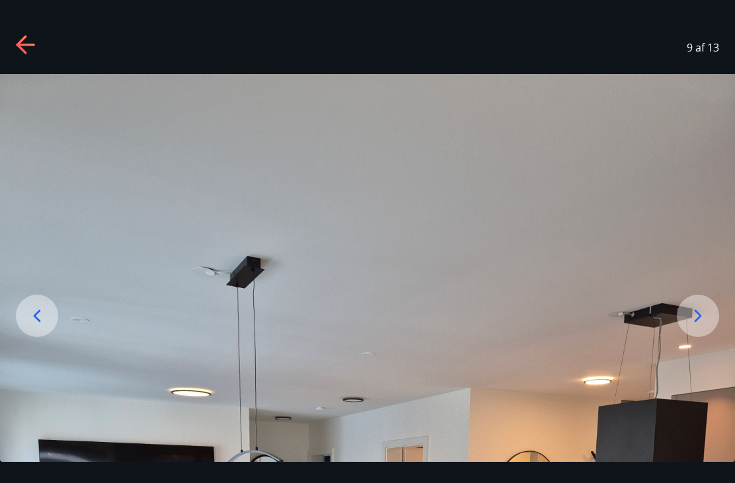
click at [35, 327] on icon at bounding box center [36, 315] width 21 height 21
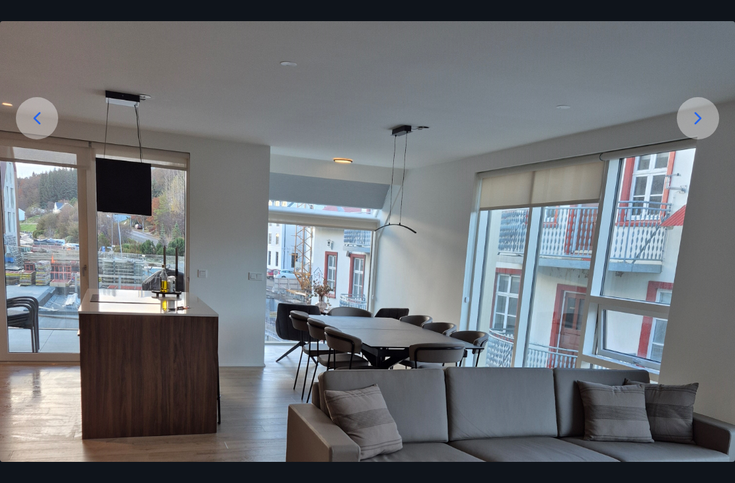
scroll to position [196, 0]
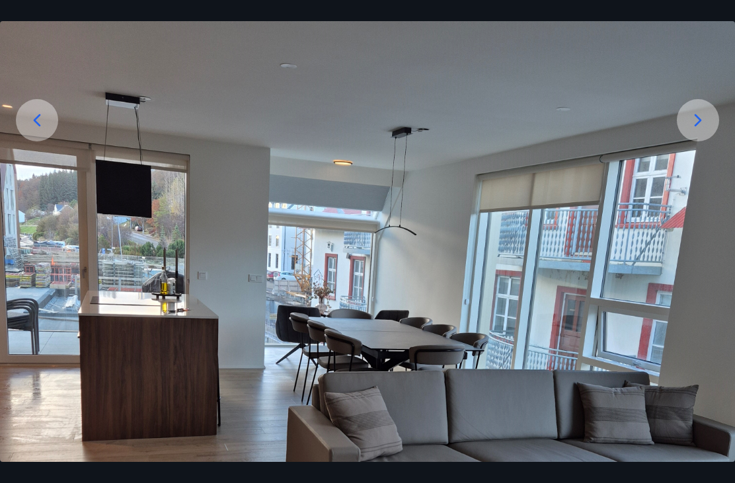
click at [681, 137] on div at bounding box center [698, 120] width 42 height 42
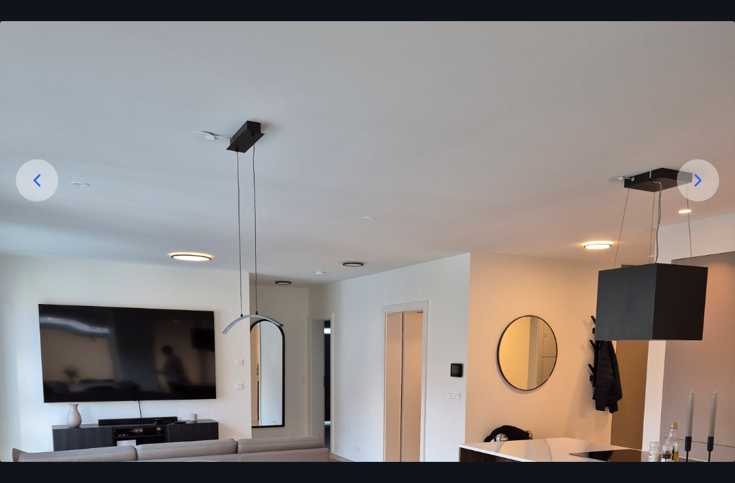
scroll to position [134, 0]
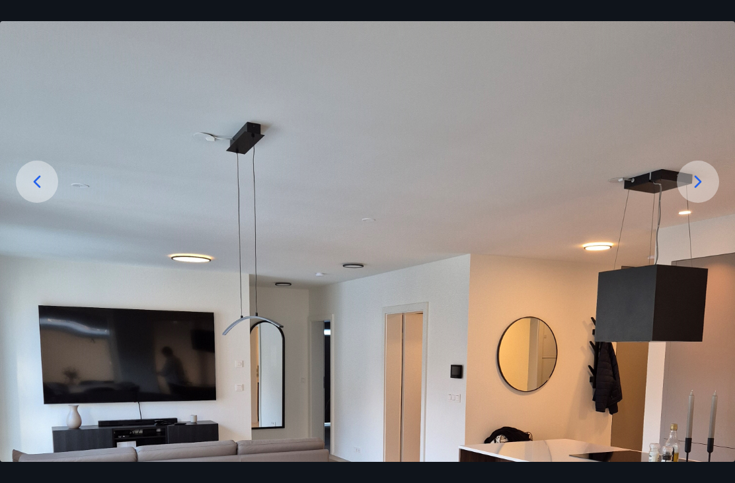
click at [692, 192] on icon at bounding box center [698, 181] width 21 height 21
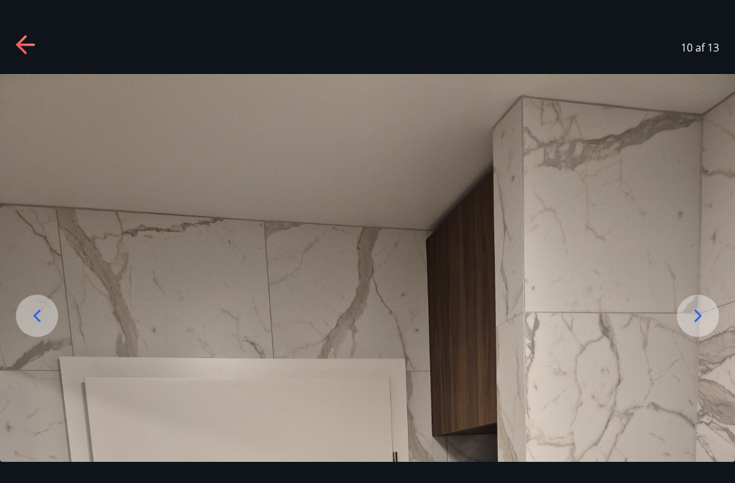
scroll to position [0, 0]
click at [707, 327] on icon at bounding box center [698, 315] width 21 height 21
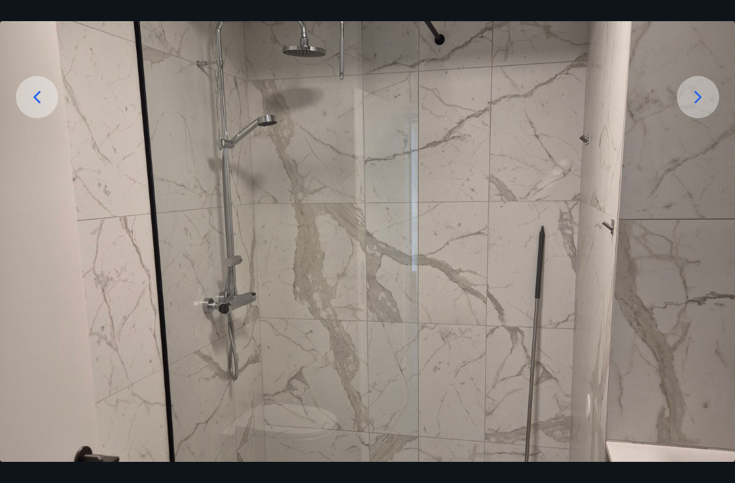
scroll to position [202, 0]
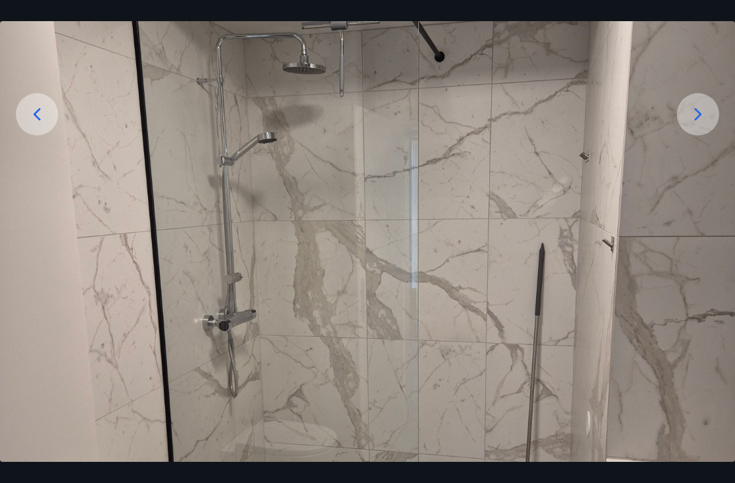
click at [93, 337] on img at bounding box center [367, 336] width 735 height 928
click at [693, 125] on icon at bounding box center [698, 114] width 21 height 21
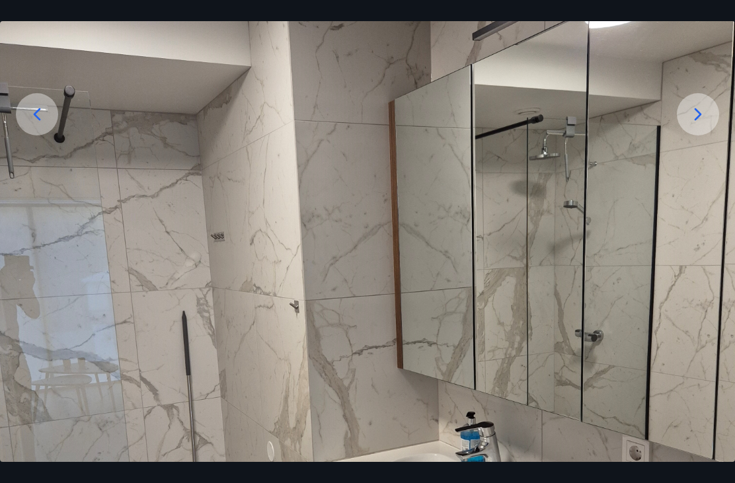
click at [706, 125] on icon at bounding box center [698, 114] width 21 height 21
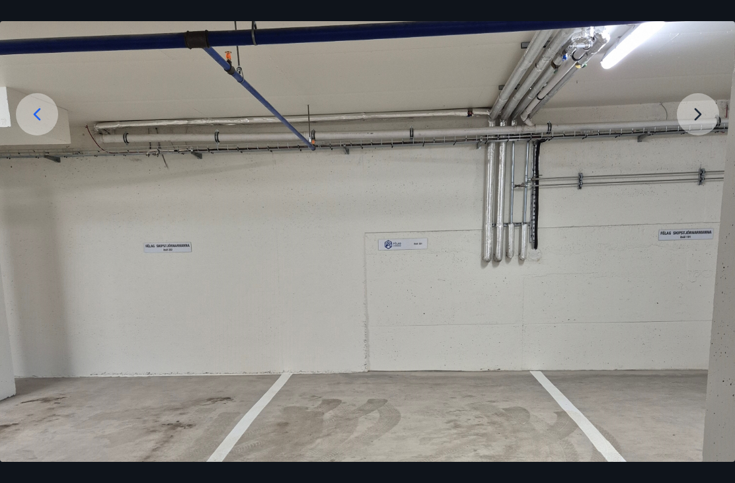
click at [697, 124] on img at bounding box center [367, 362] width 735 height 980
click at [20, 132] on div at bounding box center [37, 114] width 42 height 42
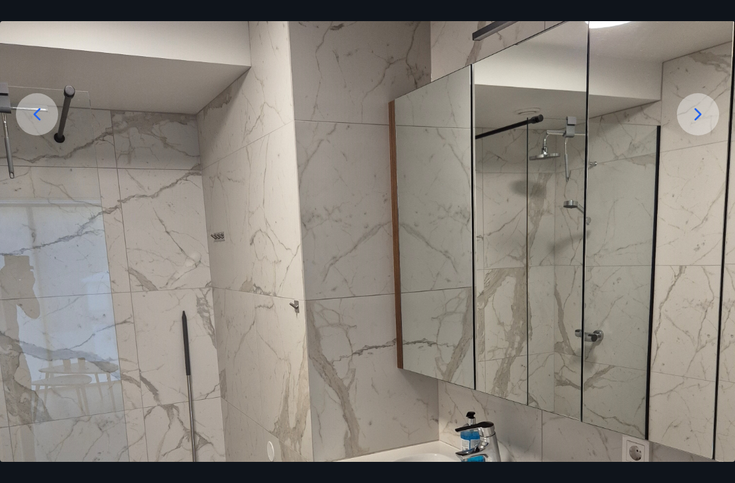
click at [34, 125] on icon at bounding box center [36, 114] width 21 height 21
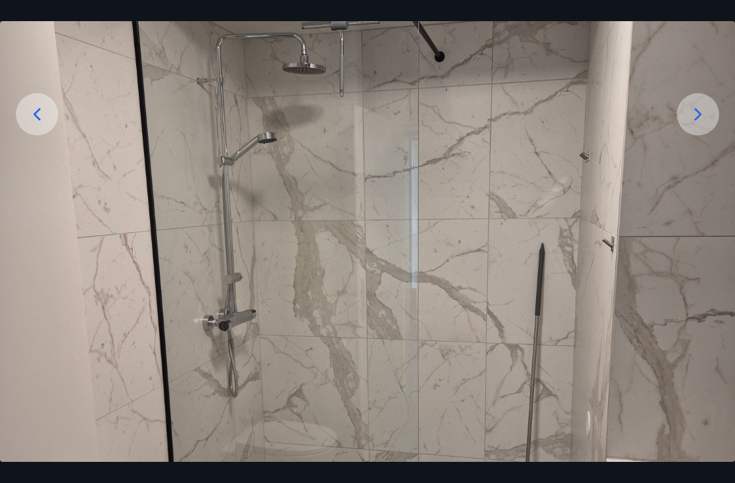
click at [26, 128] on div at bounding box center [37, 114] width 42 height 42
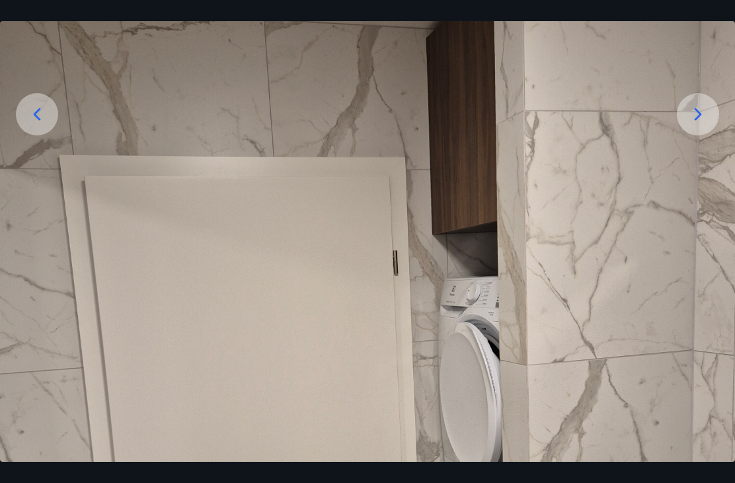
click at [41, 125] on icon at bounding box center [36, 114] width 21 height 21
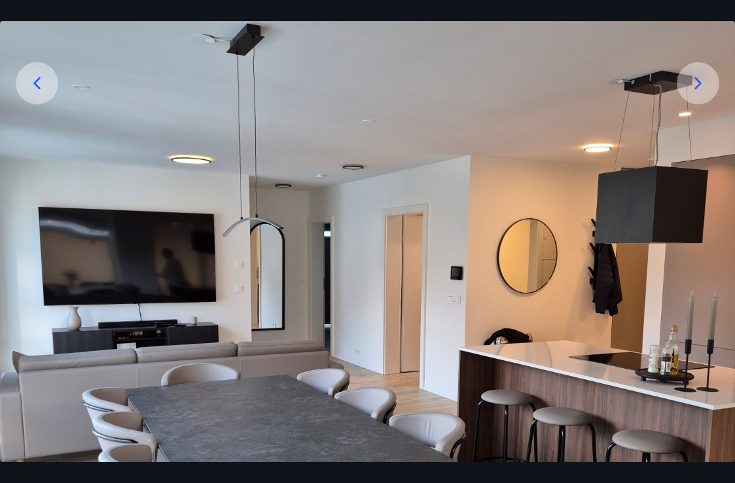
scroll to position [233, 0]
click at [36, 94] on icon at bounding box center [36, 83] width 21 height 21
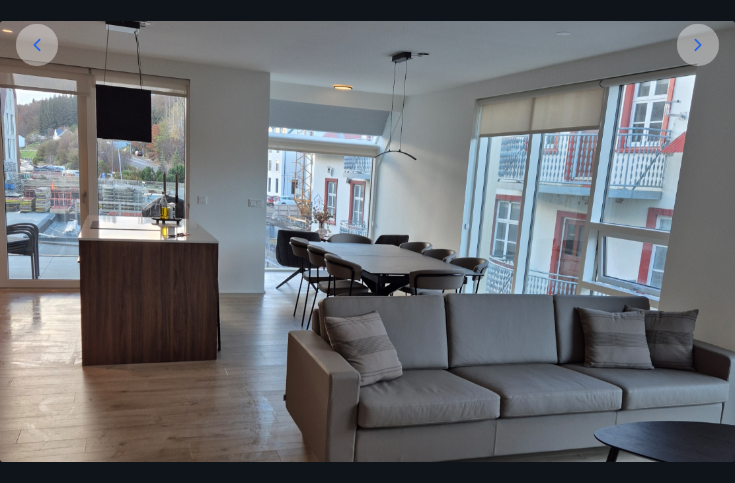
scroll to position [284, 0]
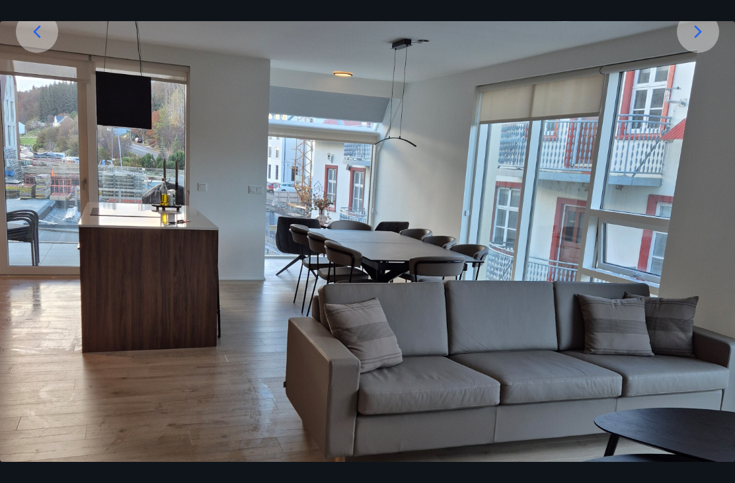
click at [29, 42] on icon at bounding box center [36, 31] width 21 height 21
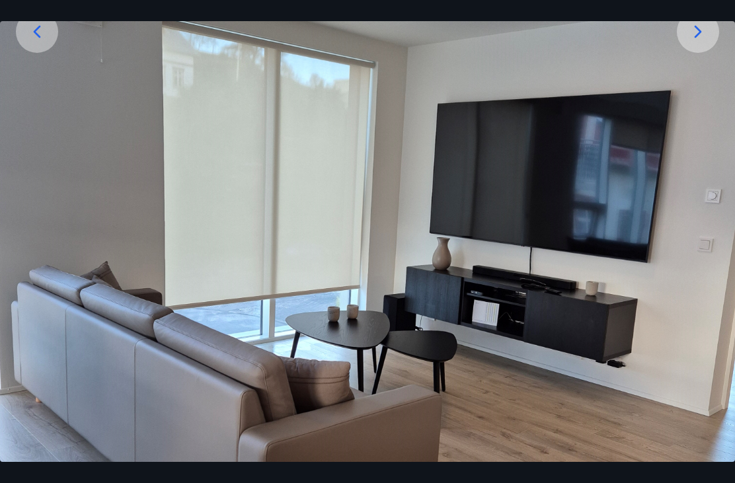
click at [38, 42] on icon at bounding box center [36, 31] width 21 height 21
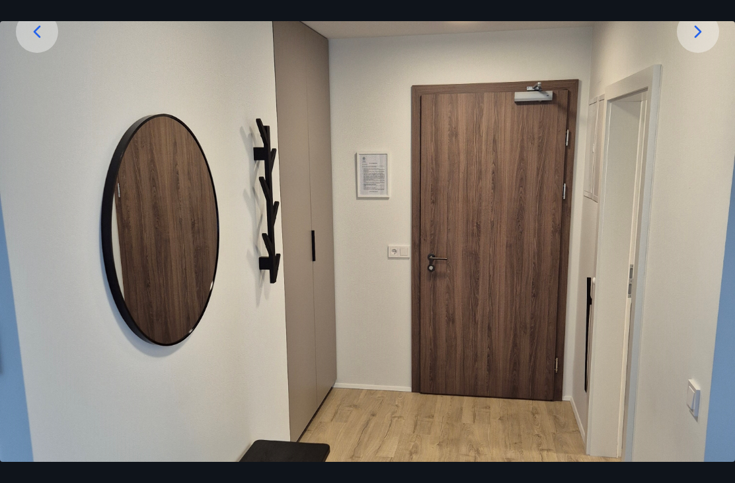
click at [36, 42] on icon at bounding box center [36, 31] width 21 height 21
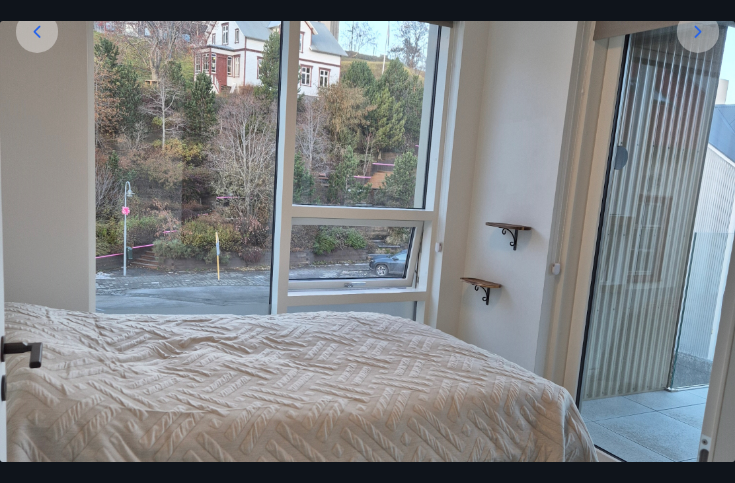
click at [41, 42] on icon at bounding box center [36, 31] width 21 height 21
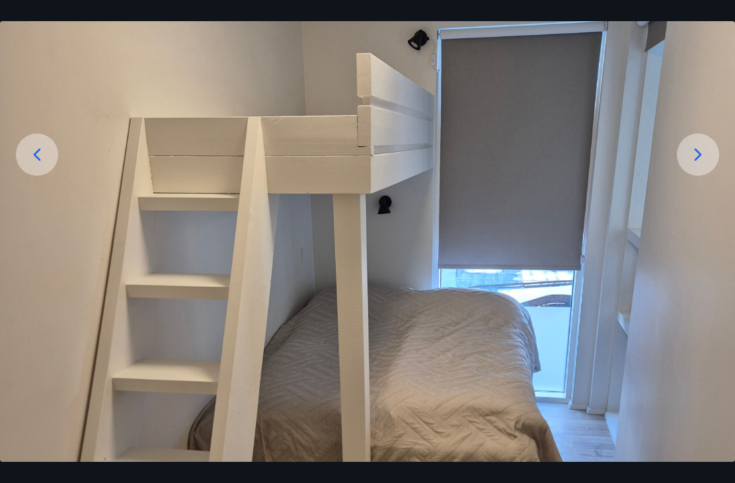
scroll to position [169, 0]
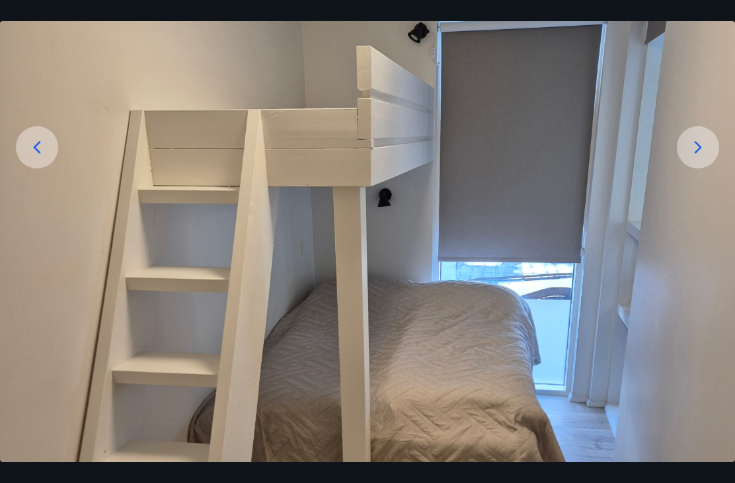
click at [43, 158] on icon at bounding box center [36, 147] width 21 height 21
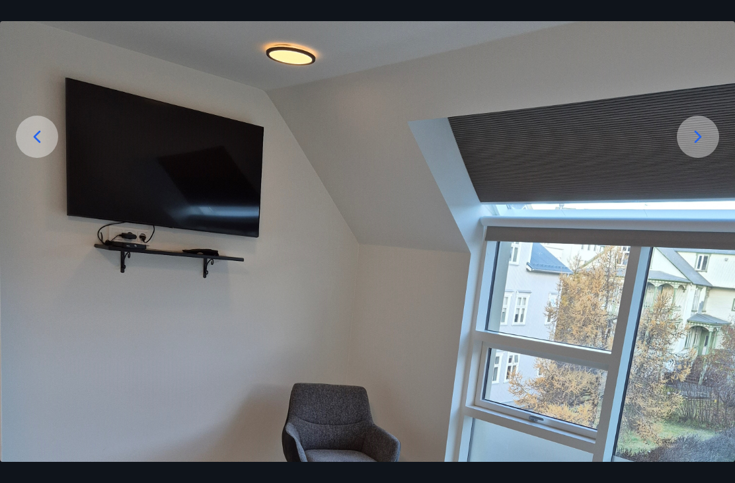
scroll to position [179, 0]
click at [33, 148] on icon at bounding box center [36, 137] width 21 height 21
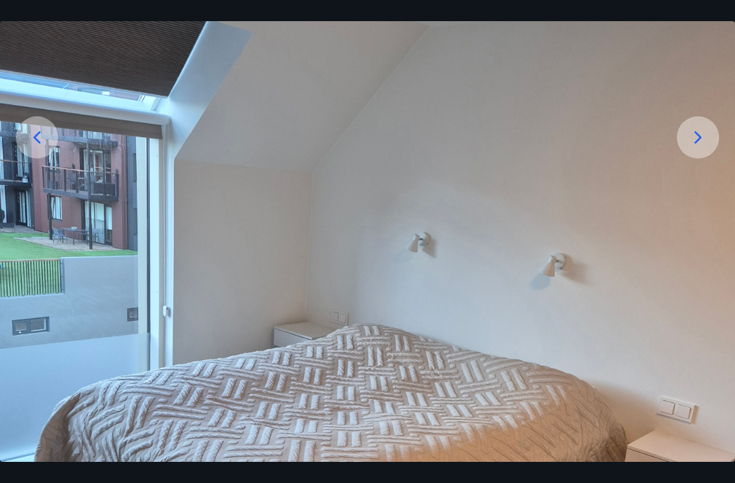
click at [2, 170] on img at bounding box center [367, 380] width 735 height 968
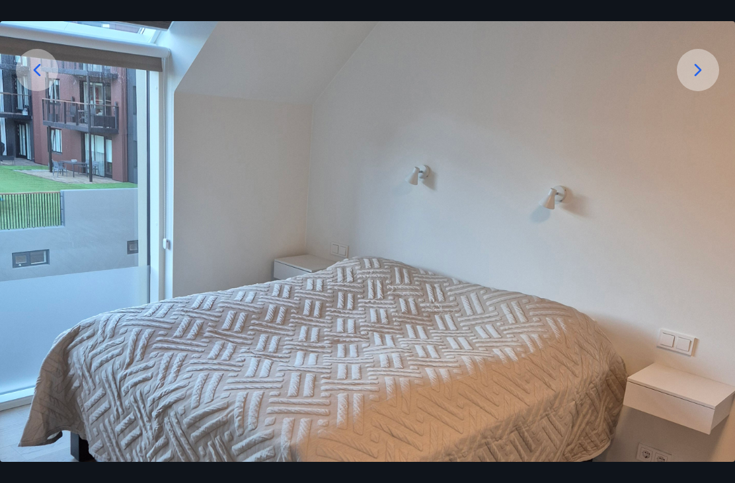
scroll to position [243, 0]
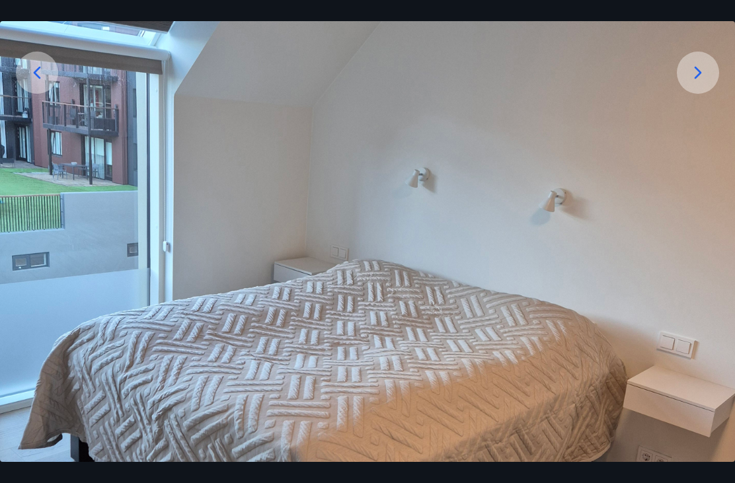
click at [28, 77] on div at bounding box center [37, 73] width 42 height 42
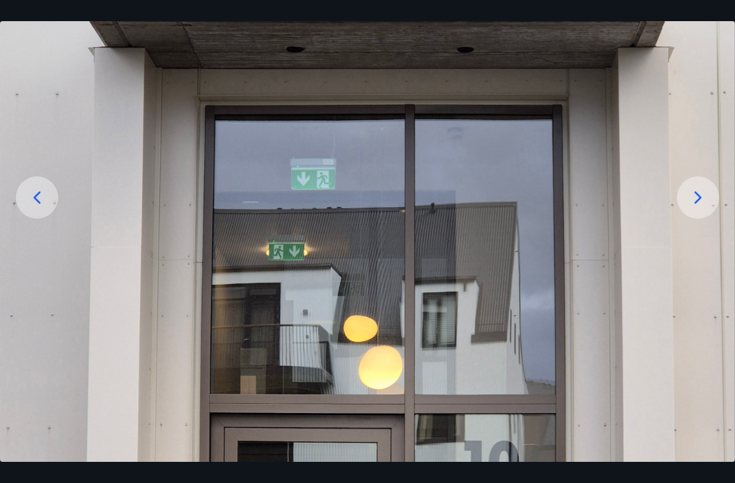
scroll to position [108, 0]
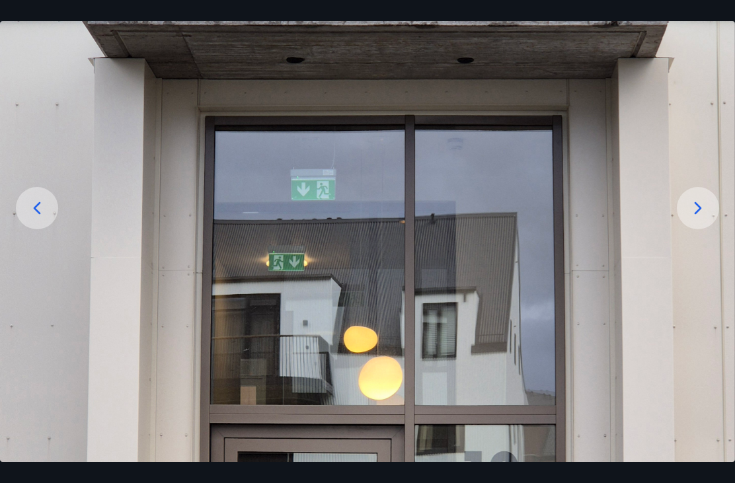
click at [696, 219] on icon at bounding box center [698, 208] width 21 height 21
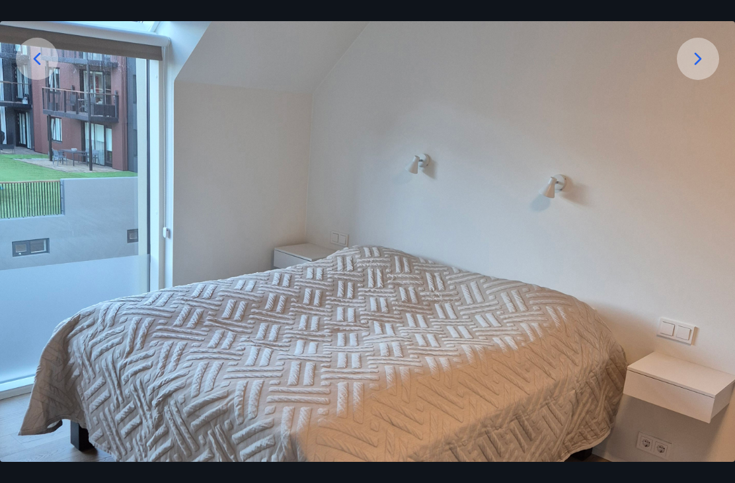
scroll to position [250, 0]
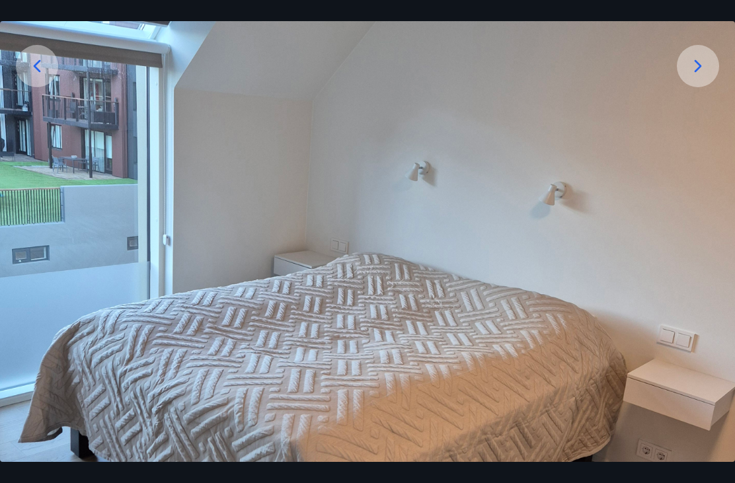
click at [697, 77] on icon at bounding box center [698, 66] width 21 height 21
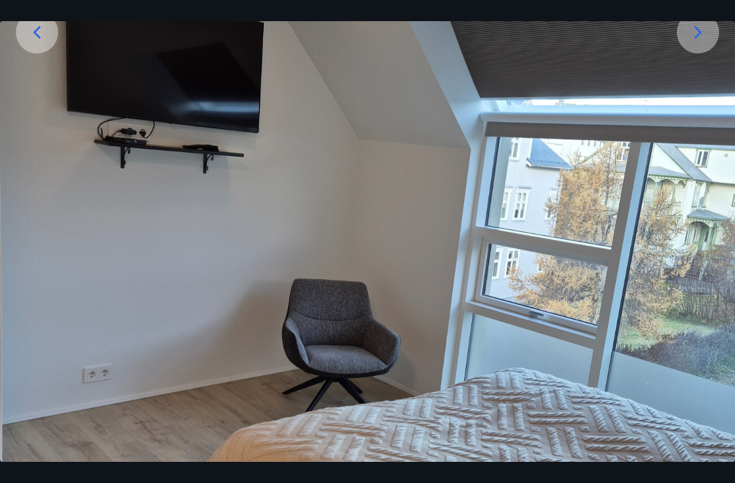
scroll to position [285, 0]
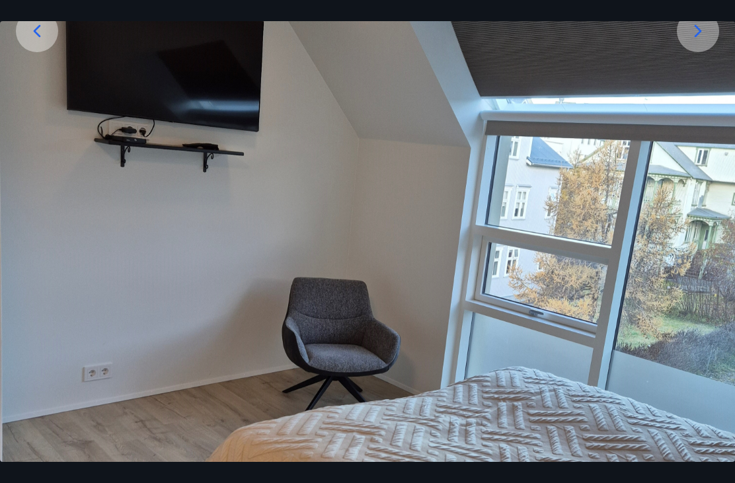
click at [697, 37] on icon at bounding box center [698, 30] width 7 height 13
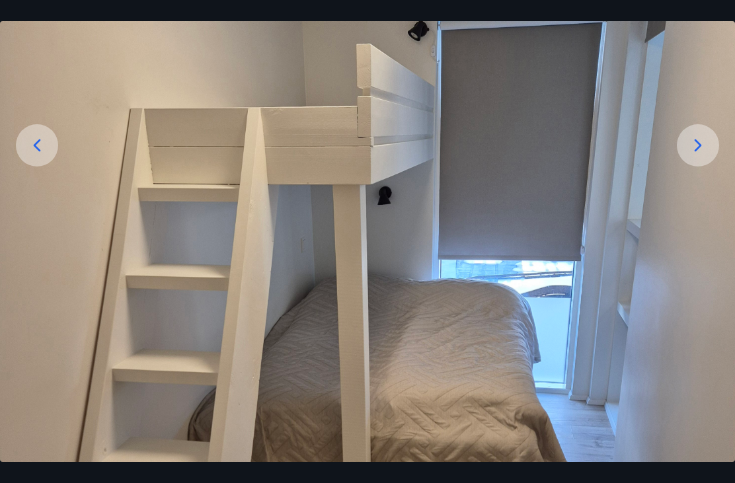
scroll to position [163, 0]
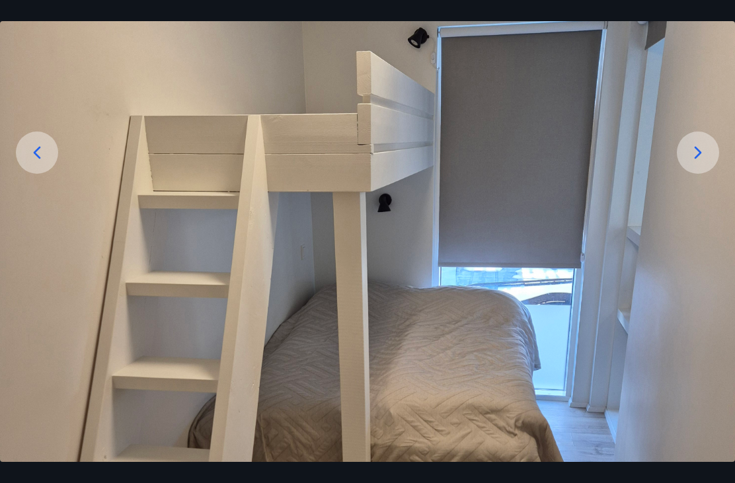
click at [690, 163] on icon at bounding box center [698, 152] width 21 height 21
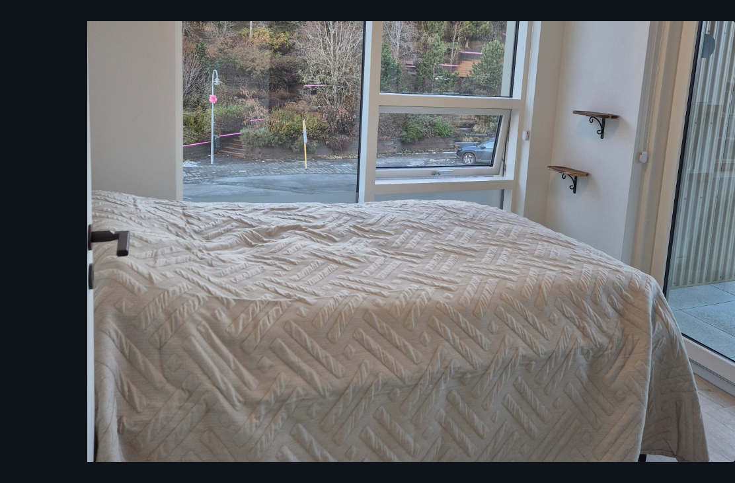
scroll to position [397, 0]
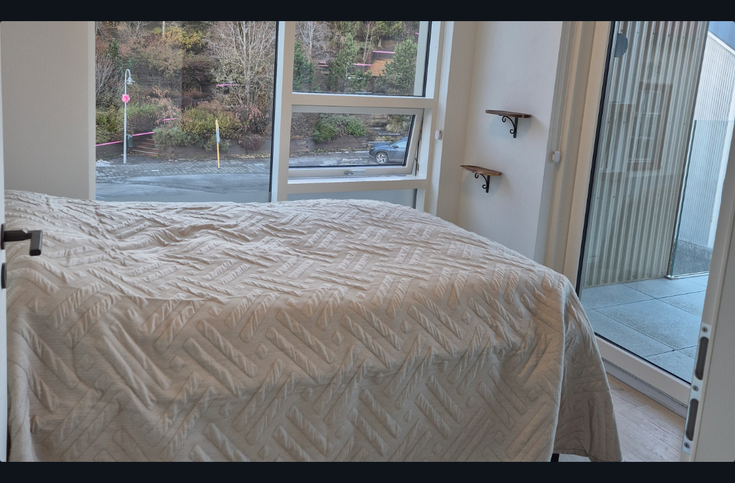
click at [675, 77] on img at bounding box center [367, 167] width 735 height 980
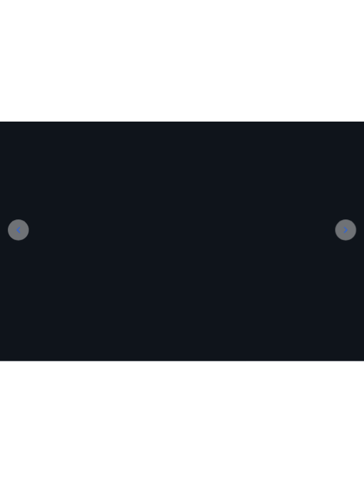
scroll to position [822, 0]
